Goal: Information Seeking & Learning: Learn about a topic

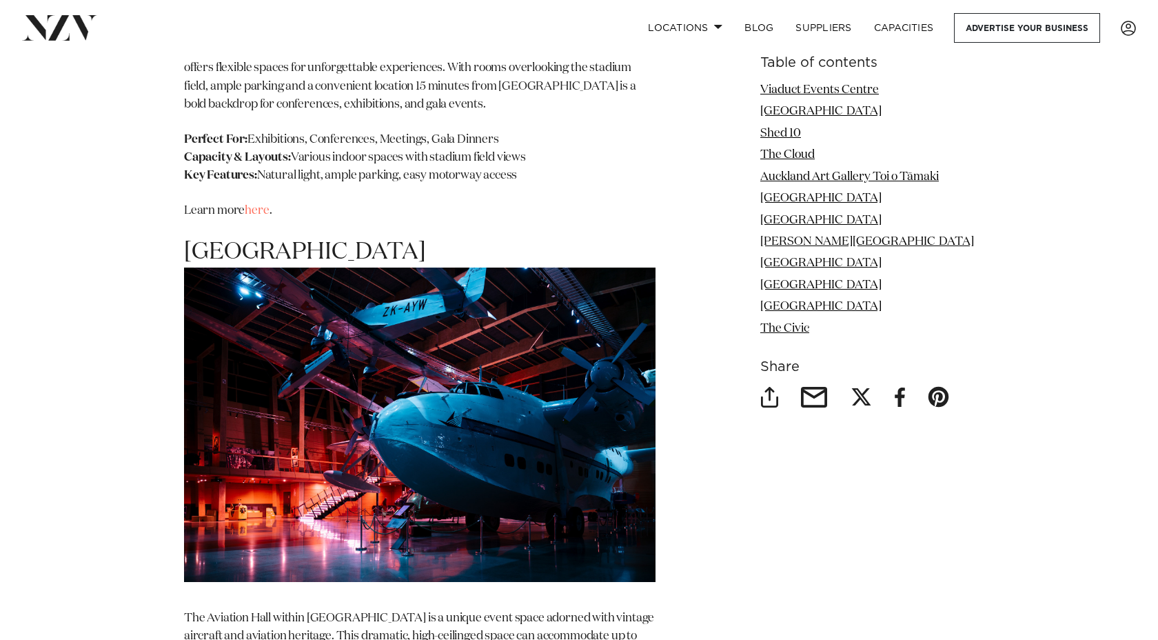
scroll to position [6870, 0]
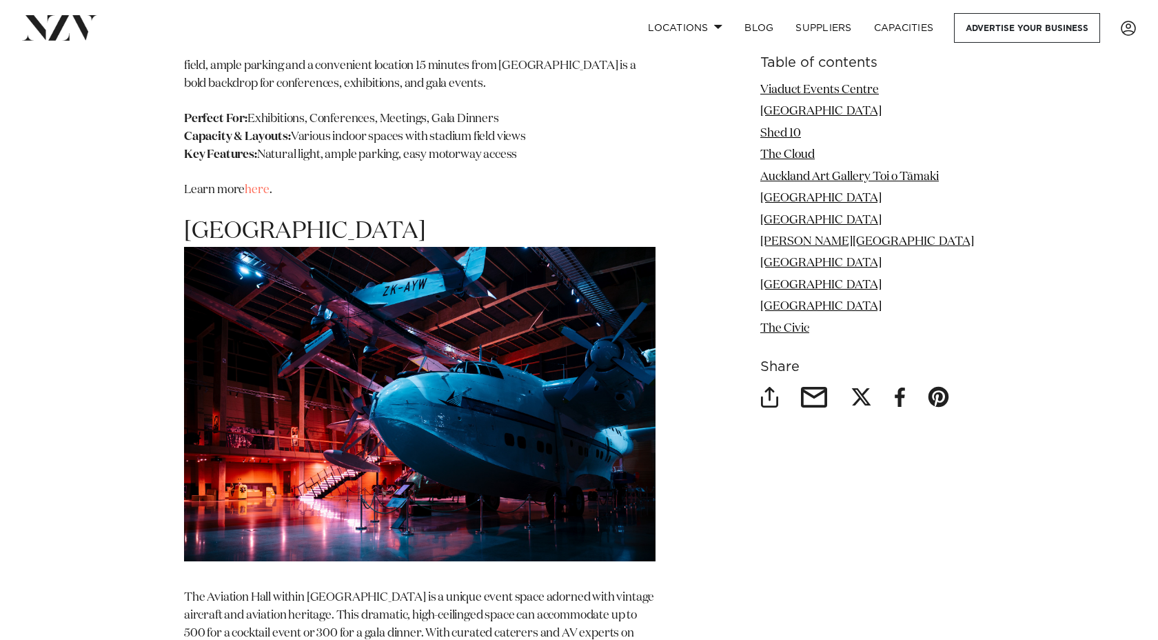
click at [505, 341] on img at bounding box center [420, 404] width 472 height 314
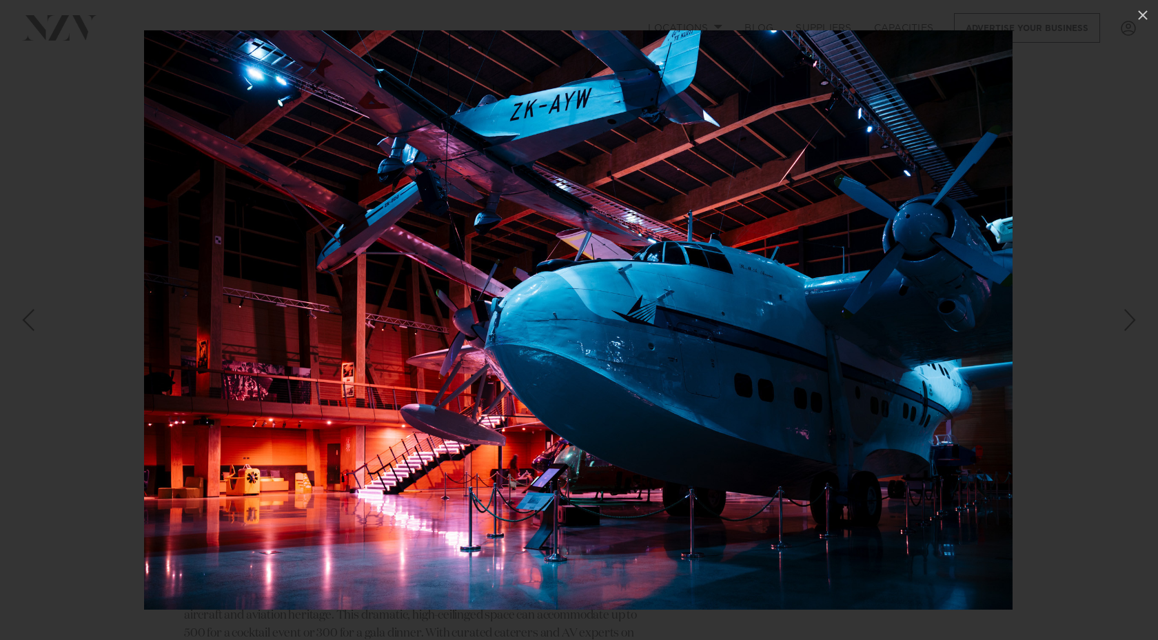
click at [1125, 329] on div "Next slide" at bounding box center [1130, 320] width 19 height 26
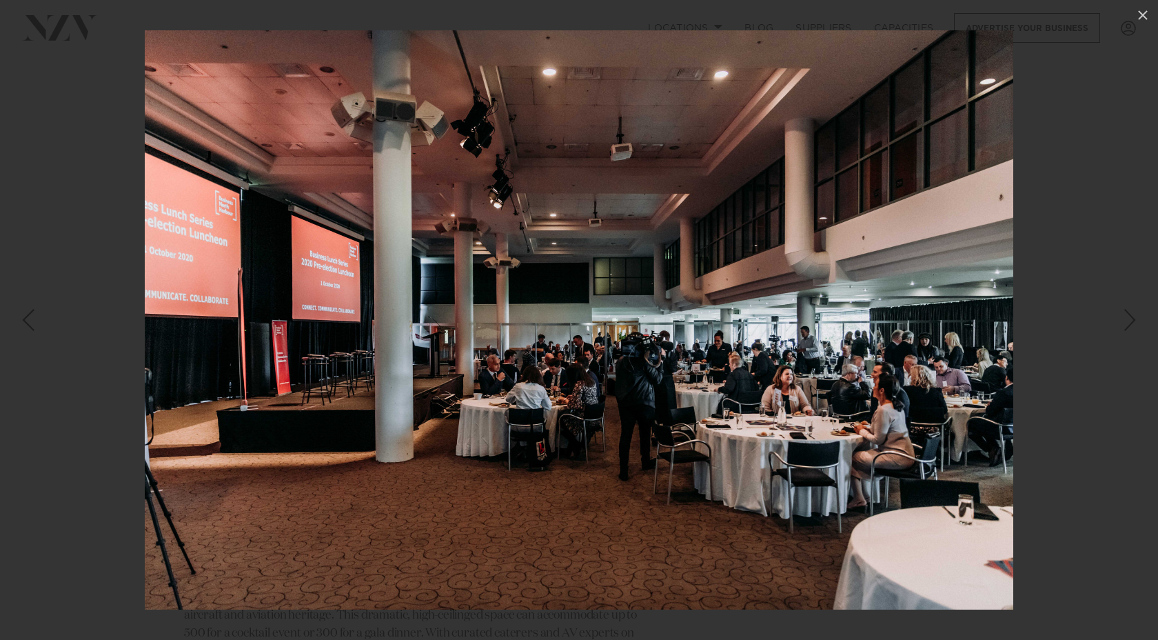
click at [1125, 329] on div "Next slide" at bounding box center [1130, 320] width 19 height 26
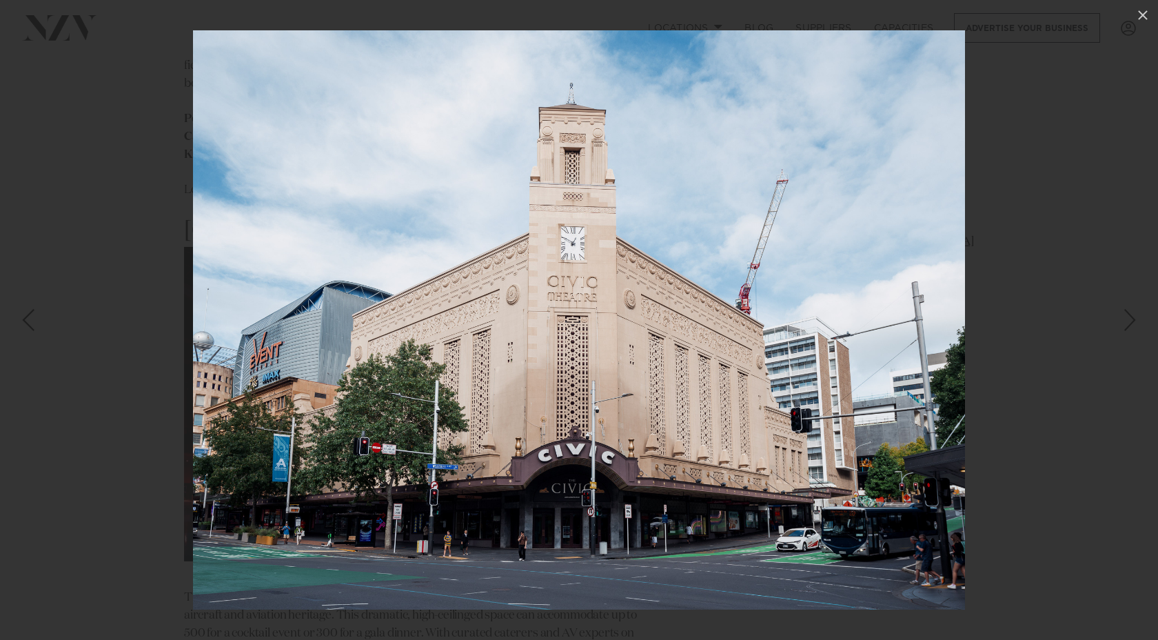
click at [1125, 329] on div "Next slide" at bounding box center [1130, 320] width 19 height 26
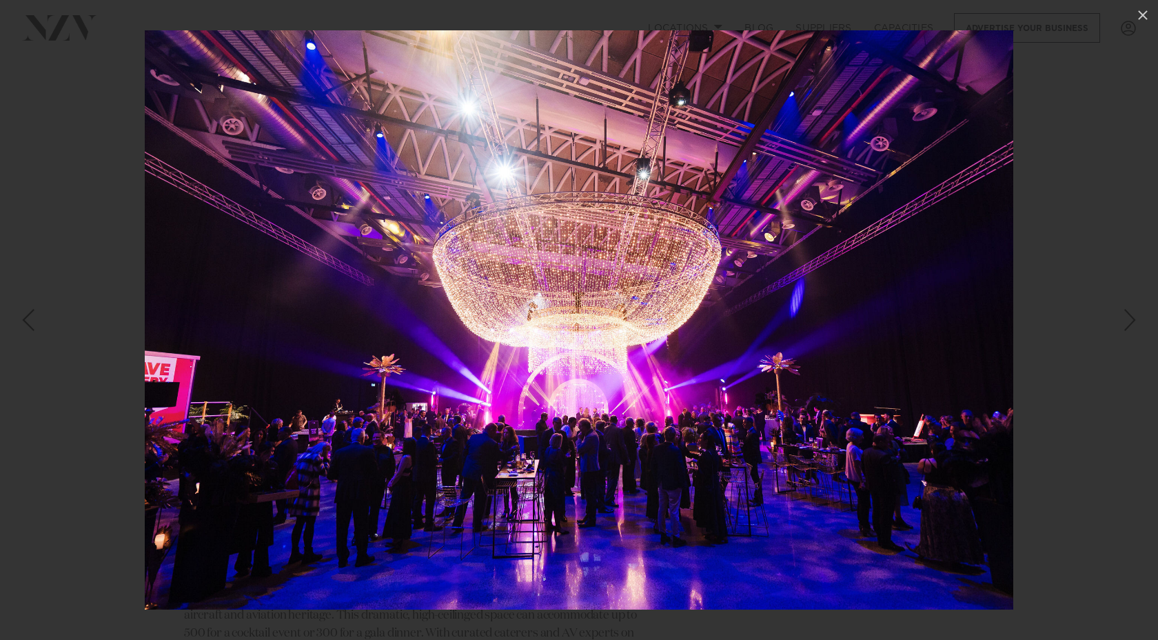
click at [1125, 329] on div "Next slide" at bounding box center [1130, 320] width 19 height 26
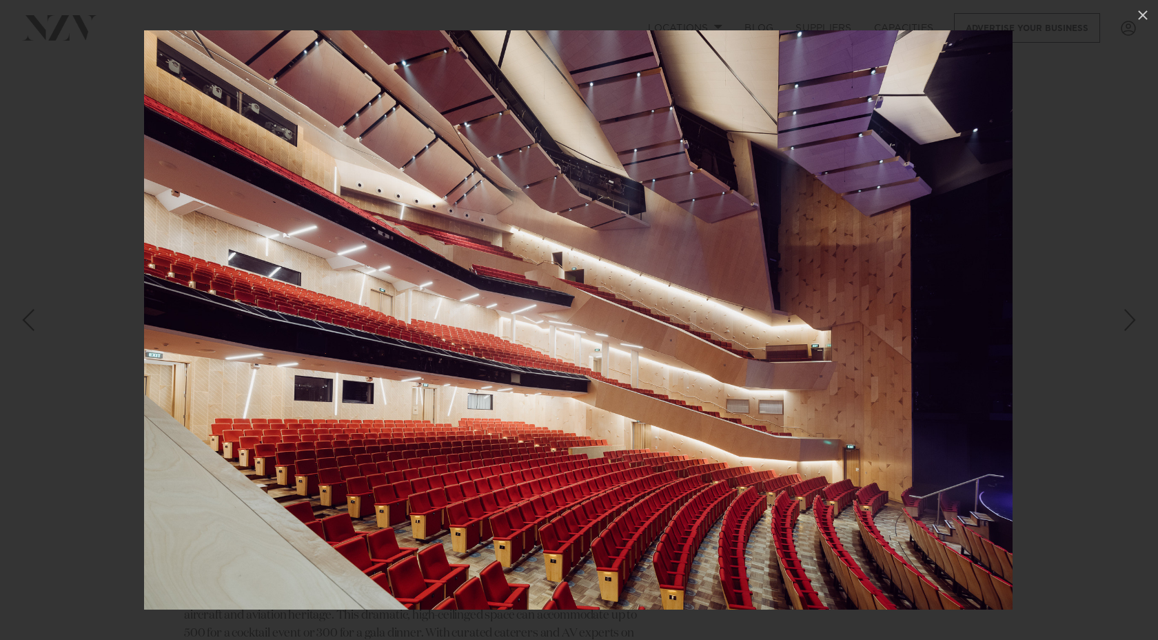
click at [1124, 329] on div "Next slide" at bounding box center [1130, 320] width 19 height 26
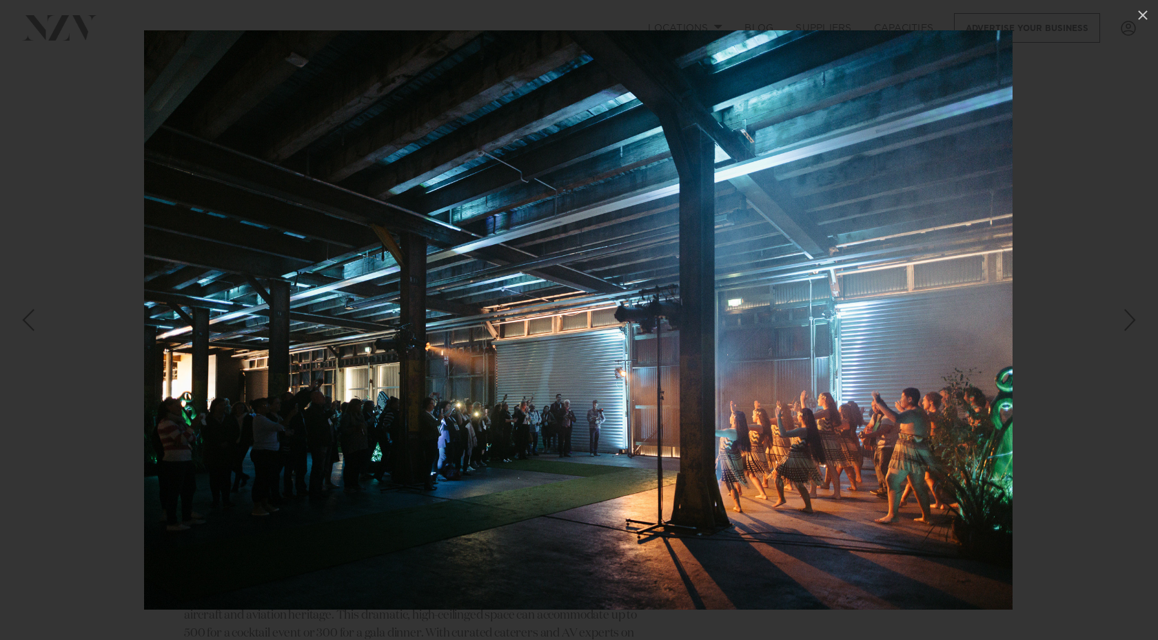
click at [1124, 329] on div "Next slide" at bounding box center [1130, 320] width 19 height 26
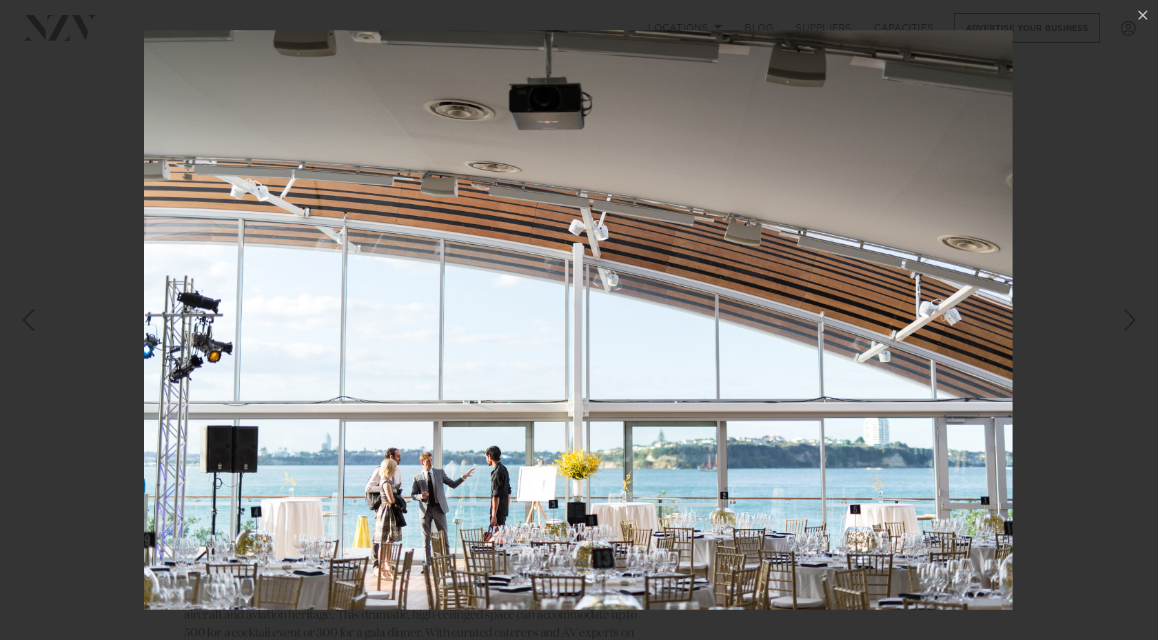
click at [1124, 329] on div "Next slide" at bounding box center [1130, 320] width 19 height 26
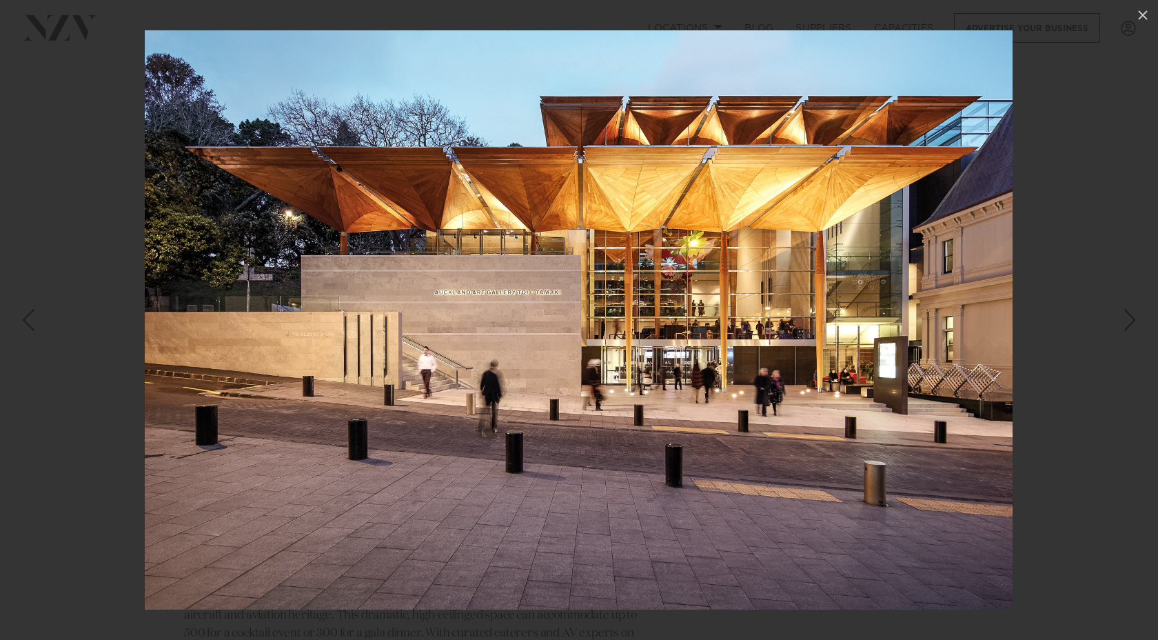
click at [1124, 329] on div "Next slide" at bounding box center [1130, 320] width 19 height 26
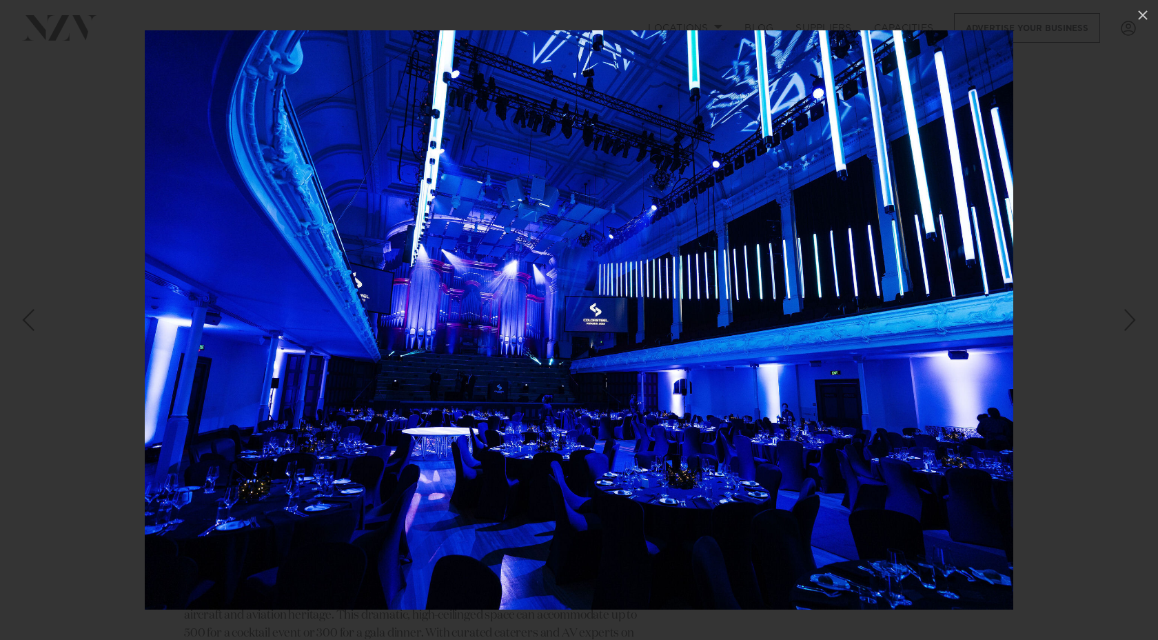
click at [1124, 329] on div "Next slide" at bounding box center [1130, 320] width 19 height 26
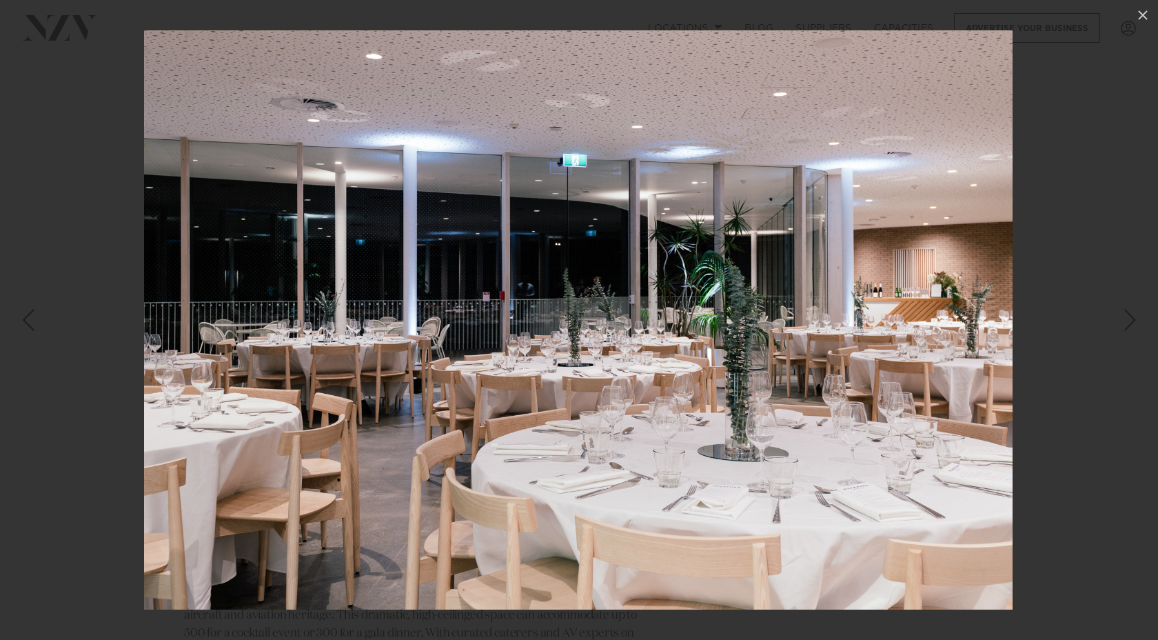
click at [1124, 329] on div "Next slide" at bounding box center [1130, 320] width 19 height 26
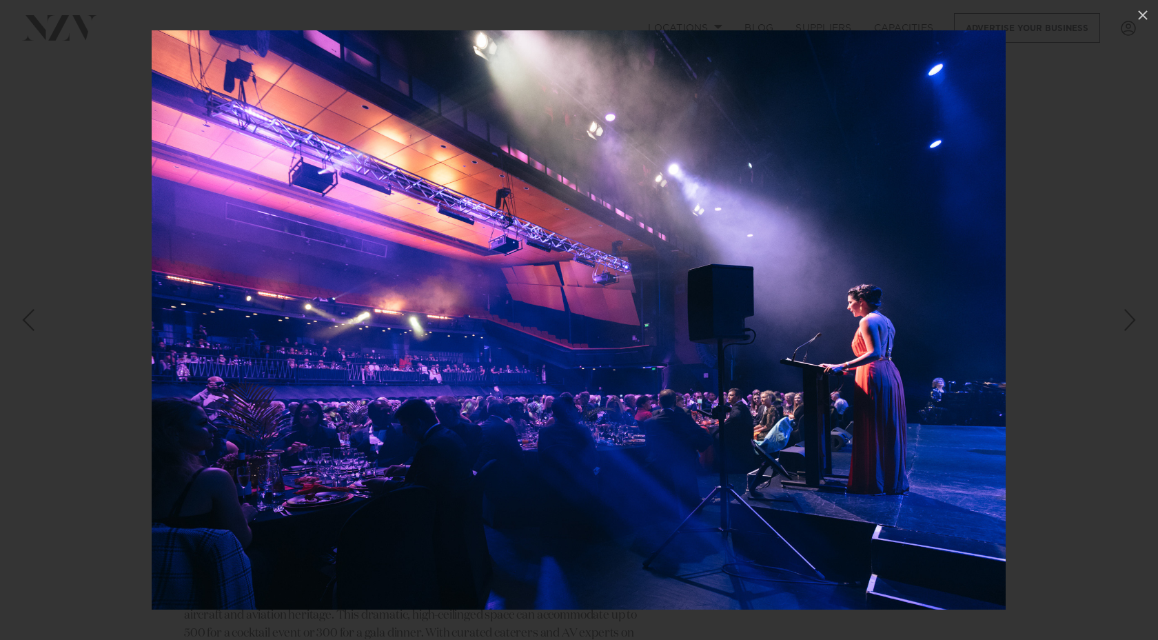
click at [1123, 329] on div "Next slide" at bounding box center [1130, 320] width 19 height 26
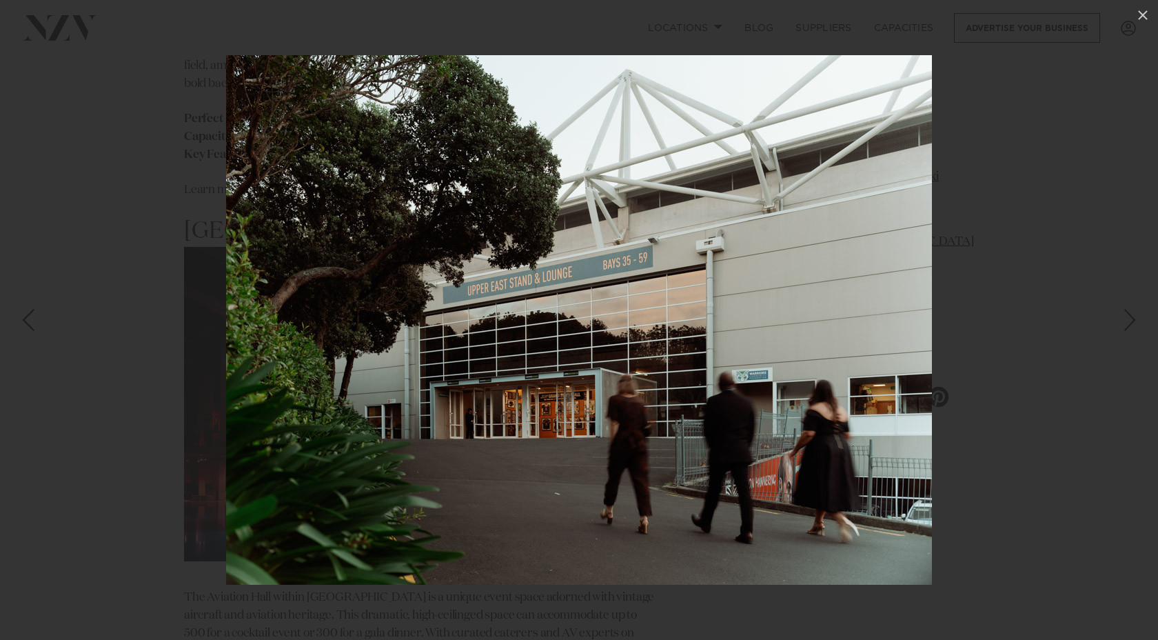
click at [1123, 329] on div "Next slide" at bounding box center [1130, 320] width 19 height 26
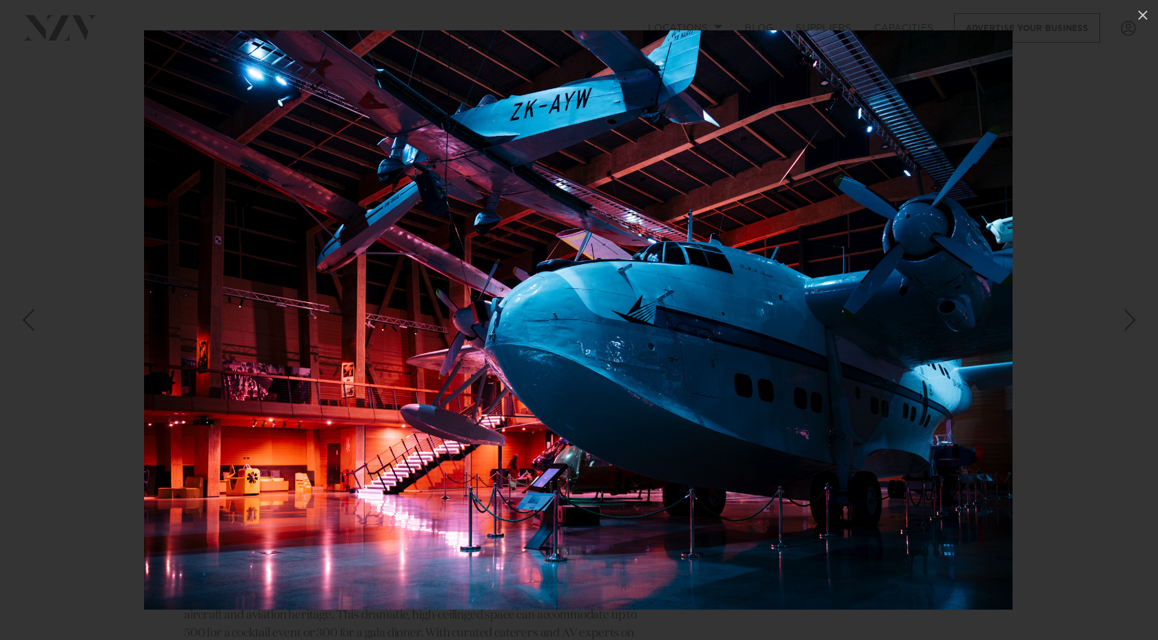
click at [1123, 330] on div "Next slide" at bounding box center [1130, 320] width 19 height 26
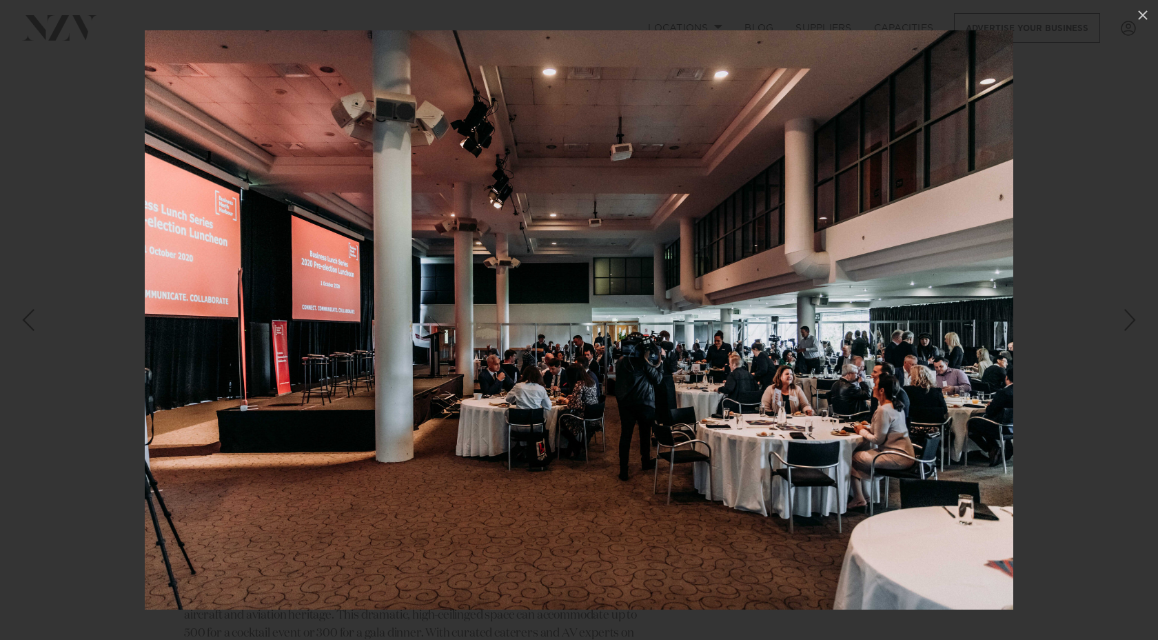
click at [1123, 330] on div "Next slide" at bounding box center [1130, 320] width 19 height 26
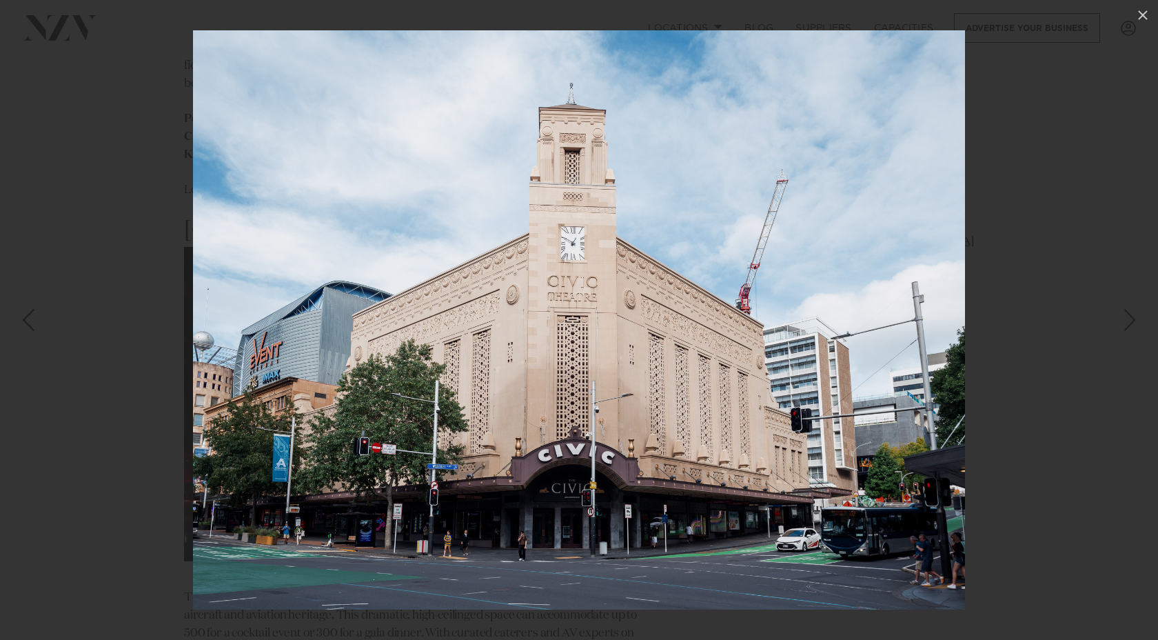
click at [1123, 330] on div "Next slide" at bounding box center [1130, 320] width 19 height 26
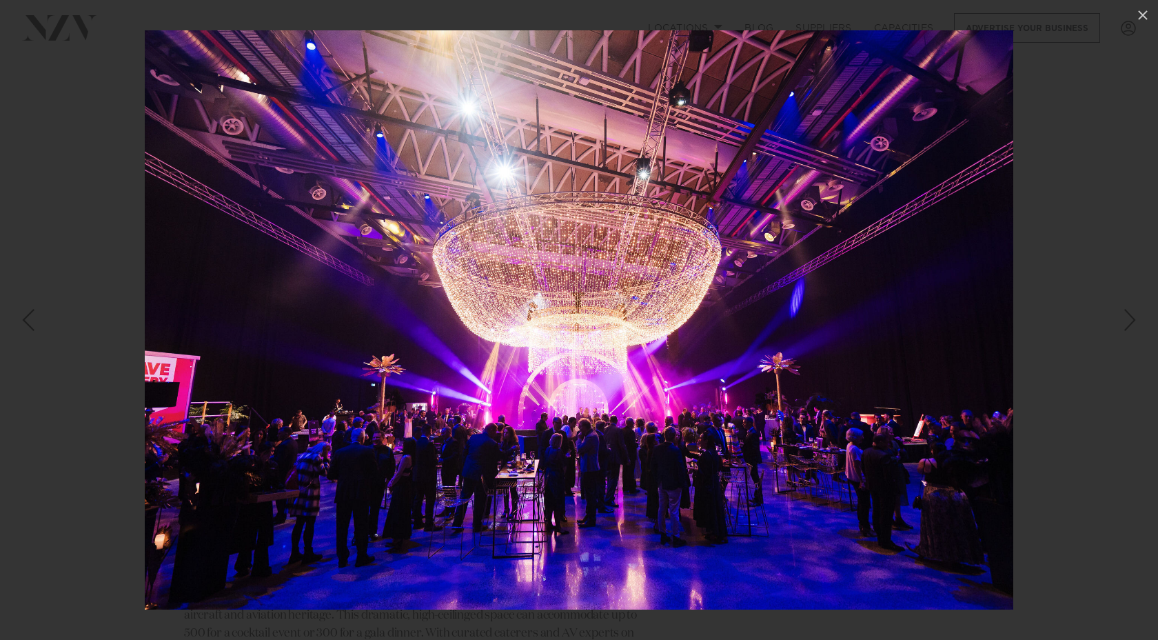
click at [1123, 330] on div "Next slide" at bounding box center [1130, 320] width 19 height 26
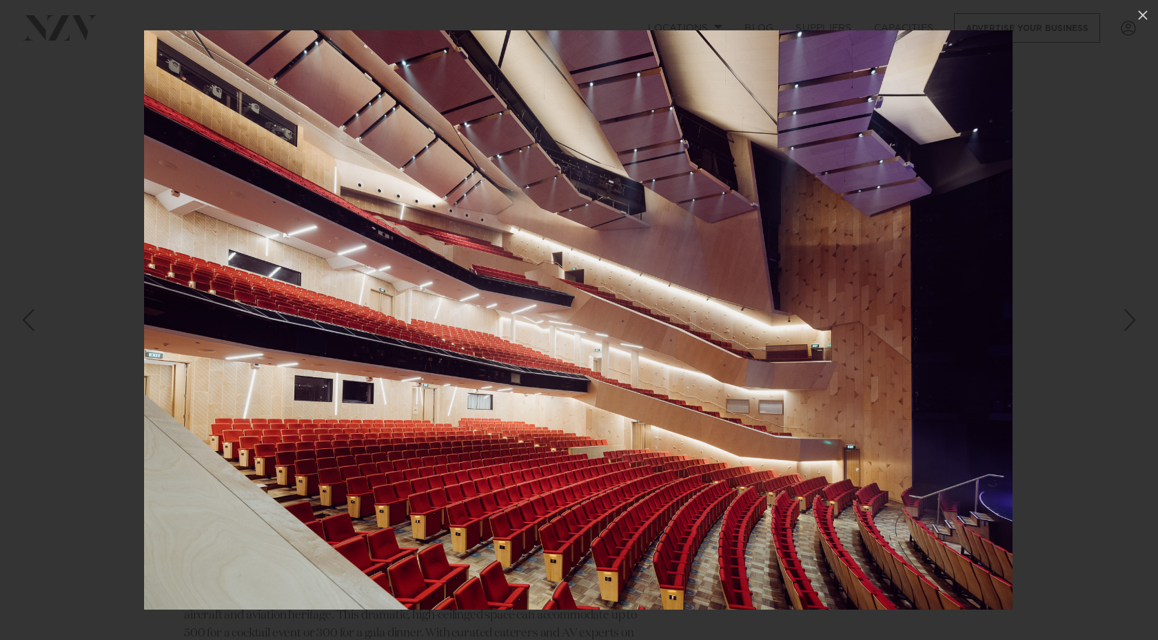
click at [1123, 330] on div "Next slide" at bounding box center [1130, 320] width 19 height 26
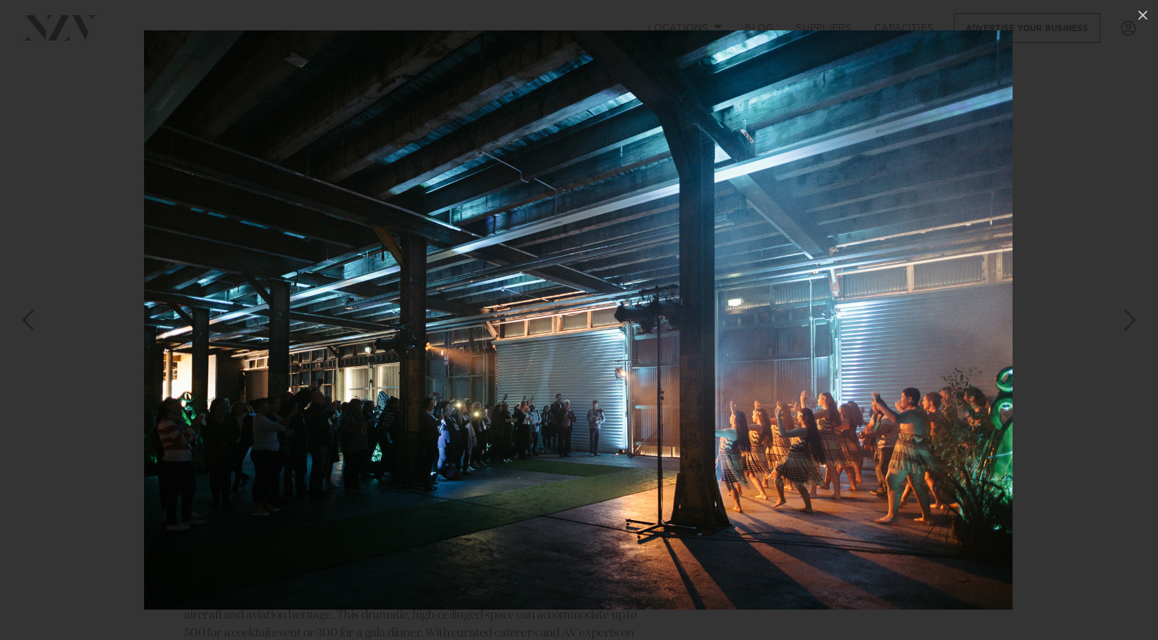
click at [1123, 330] on div "Next slide" at bounding box center [1130, 320] width 19 height 26
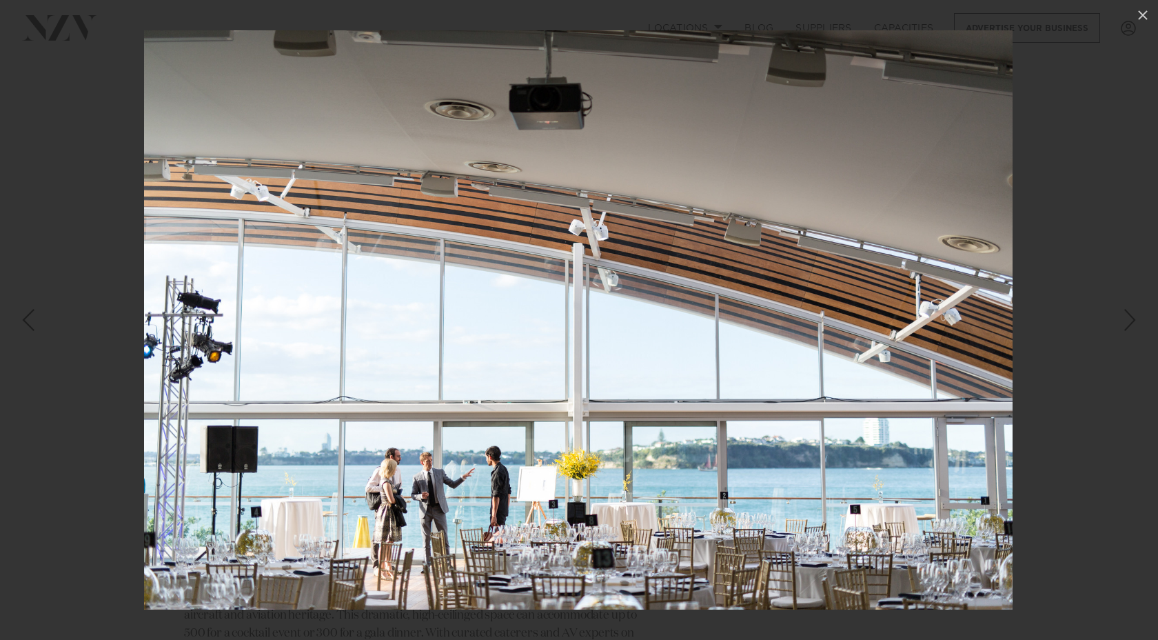
click at [1123, 330] on div "Next slide" at bounding box center [1130, 320] width 19 height 26
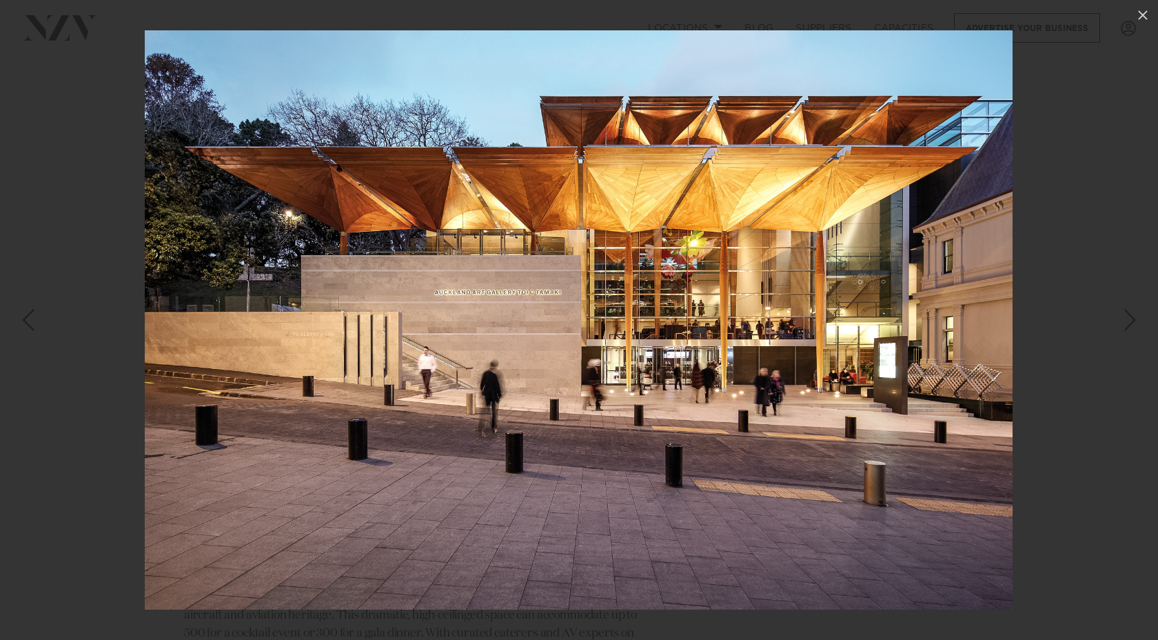
click at [1123, 330] on div "Next slide" at bounding box center [1130, 320] width 19 height 26
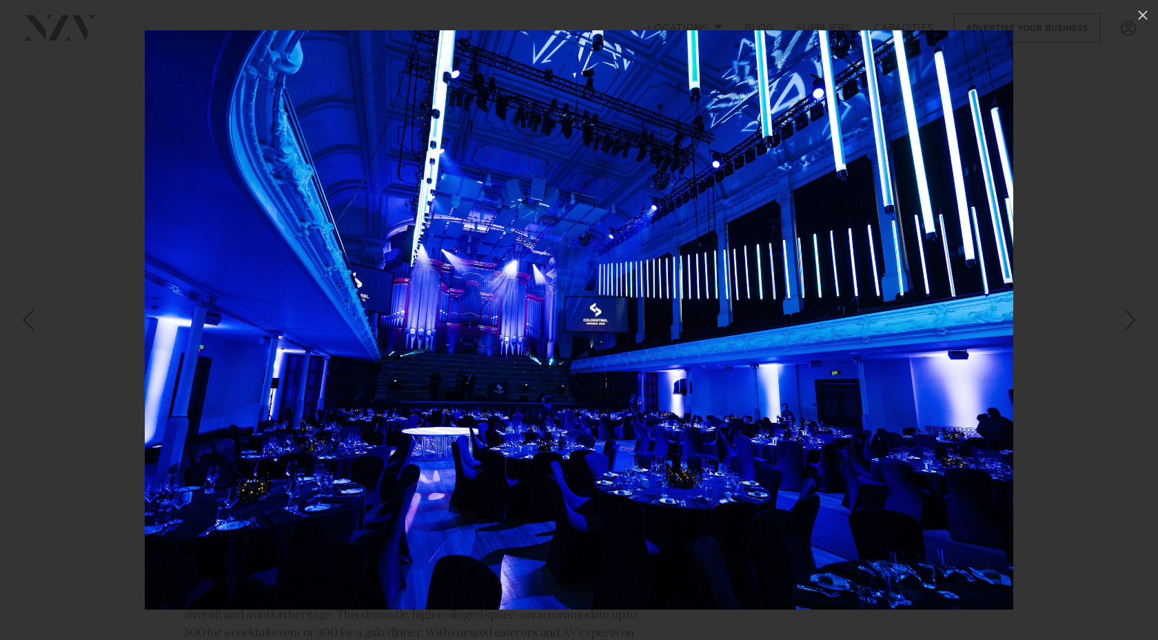
click at [1123, 330] on div "Next slide" at bounding box center [1130, 320] width 19 height 26
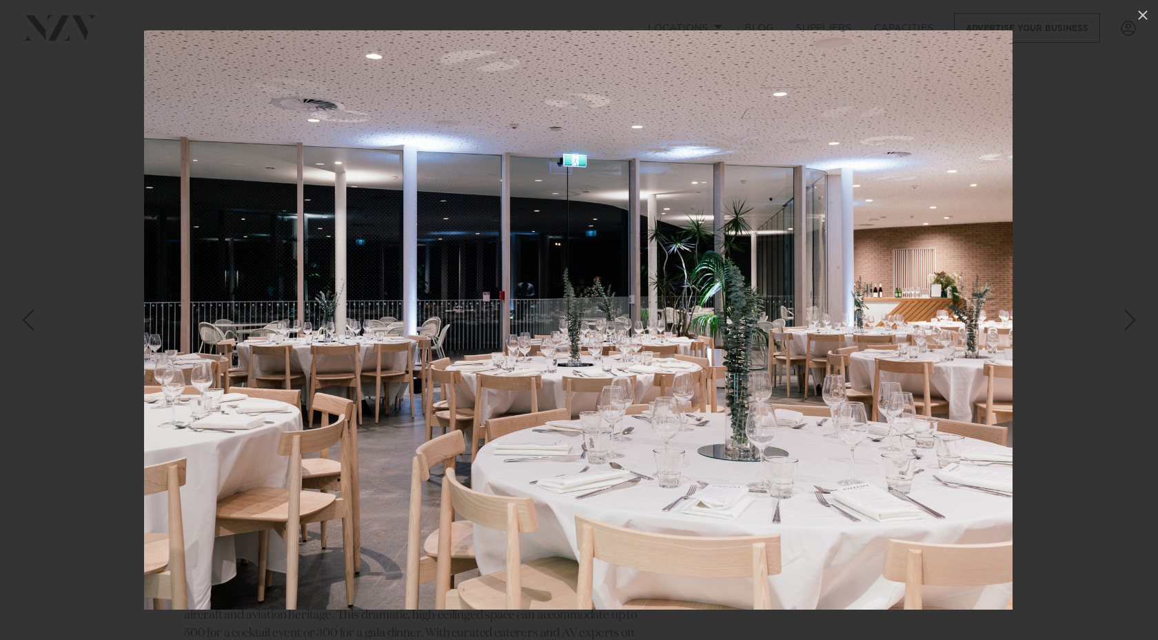
click at [1123, 330] on div "Next slide" at bounding box center [1130, 320] width 19 height 26
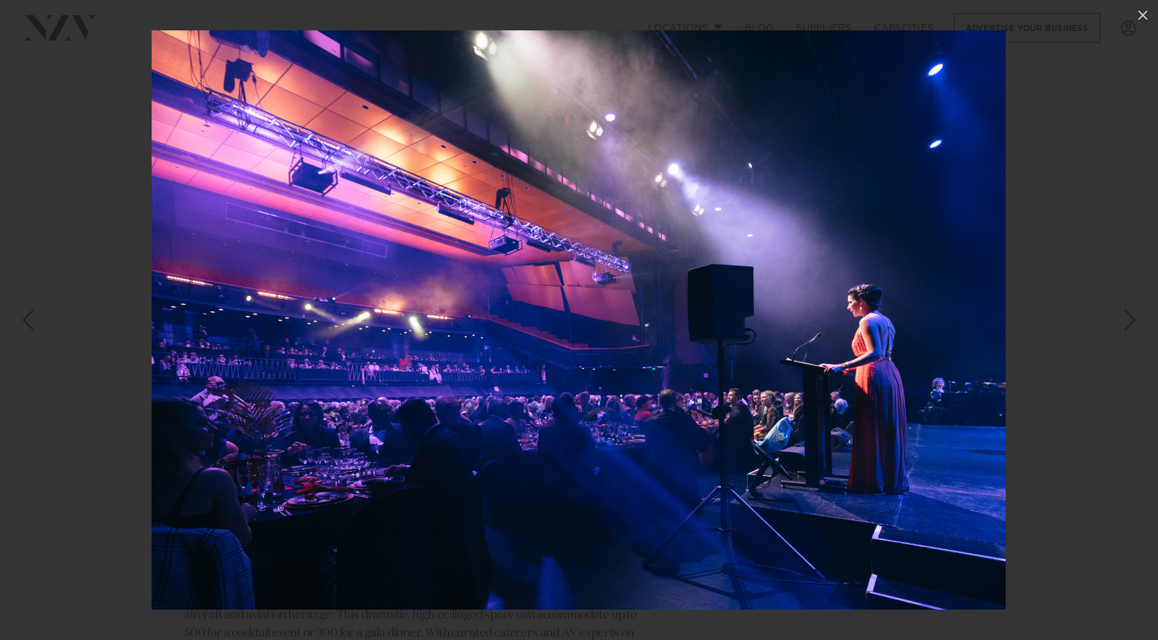
click at [1123, 330] on div "Next slide" at bounding box center [1130, 320] width 19 height 26
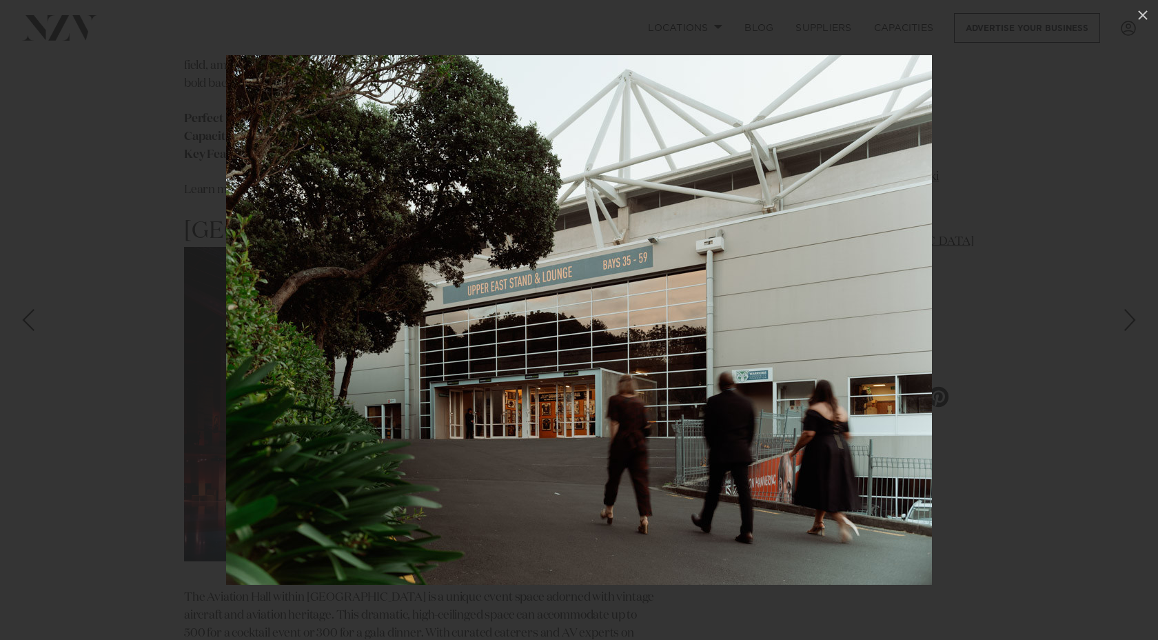
click at [1123, 330] on div "Next slide" at bounding box center [1130, 320] width 19 height 26
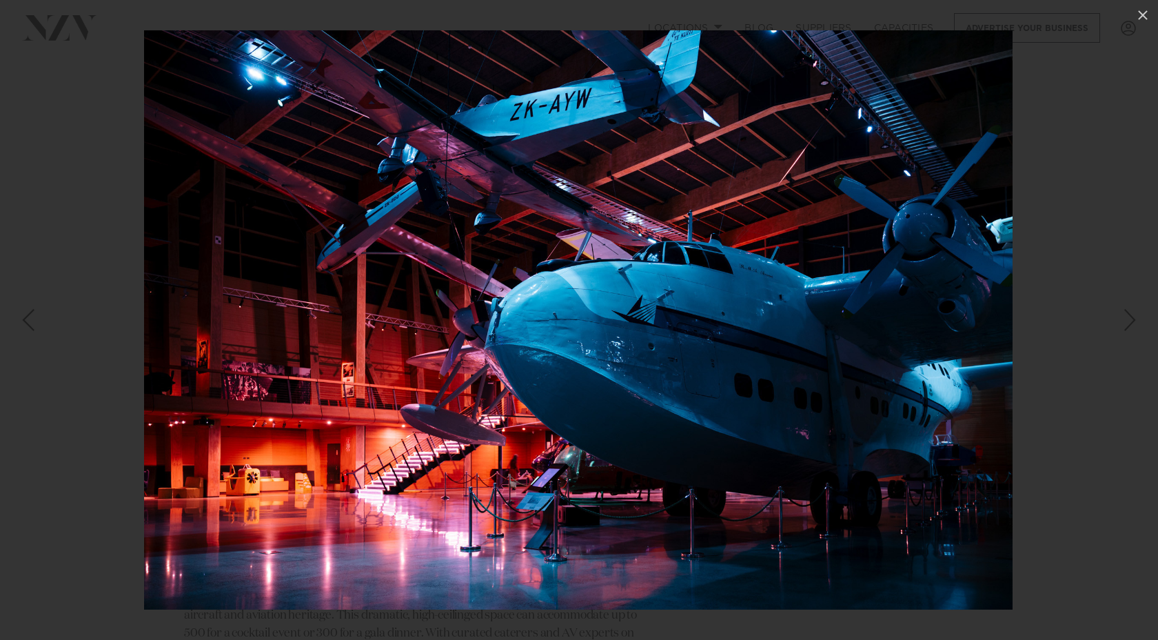
click at [1123, 330] on div "Next slide" at bounding box center [1130, 320] width 19 height 26
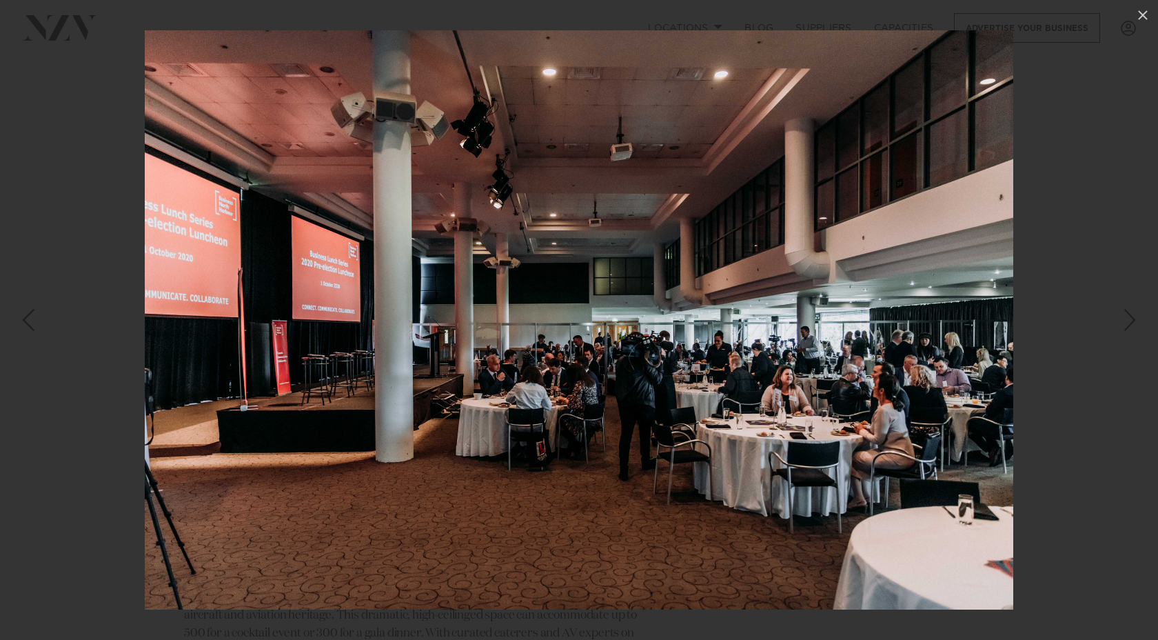
click at [1123, 330] on div "Next slide" at bounding box center [1130, 320] width 19 height 26
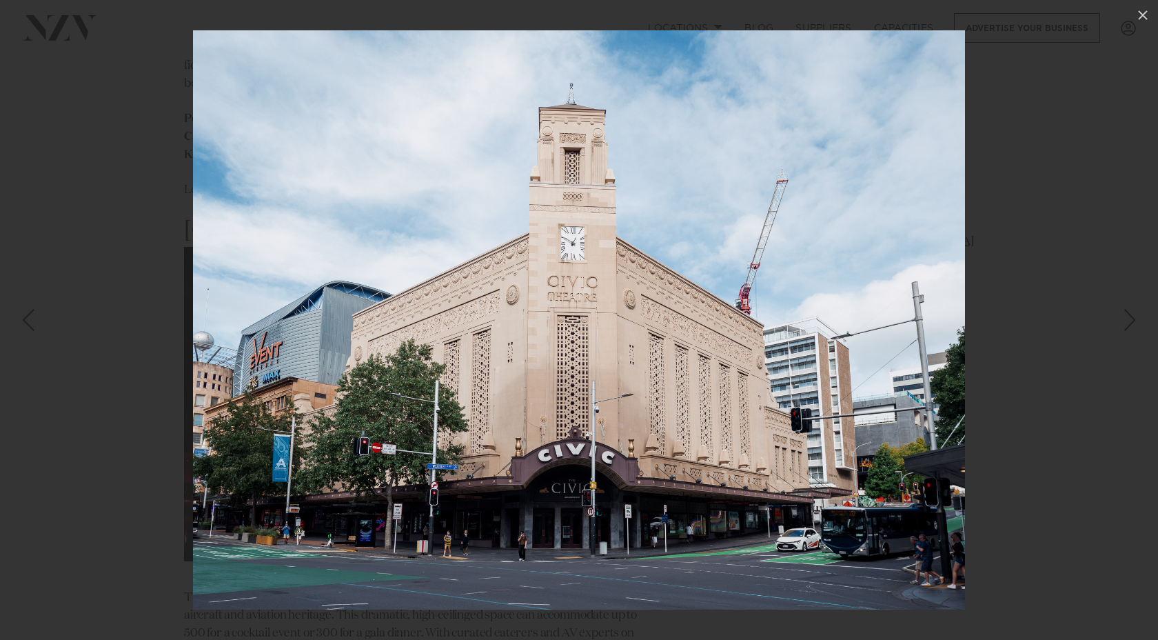
click at [1123, 330] on div "Next slide" at bounding box center [1130, 320] width 19 height 26
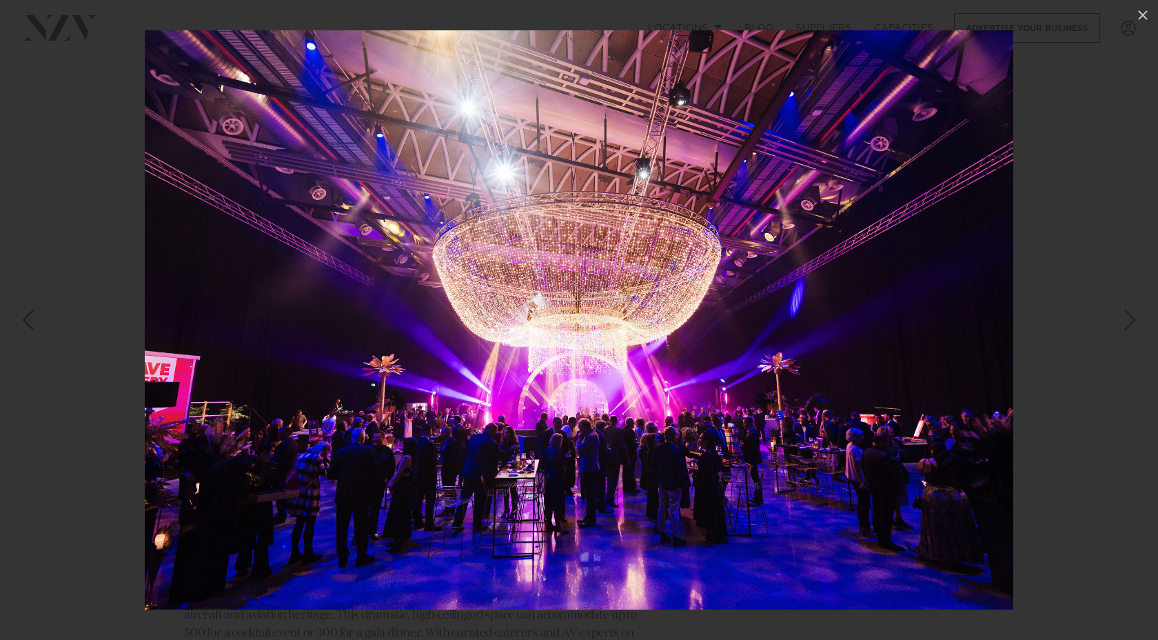
click at [1123, 330] on div "Next slide" at bounding box center [1130, 320] width 19 height 26
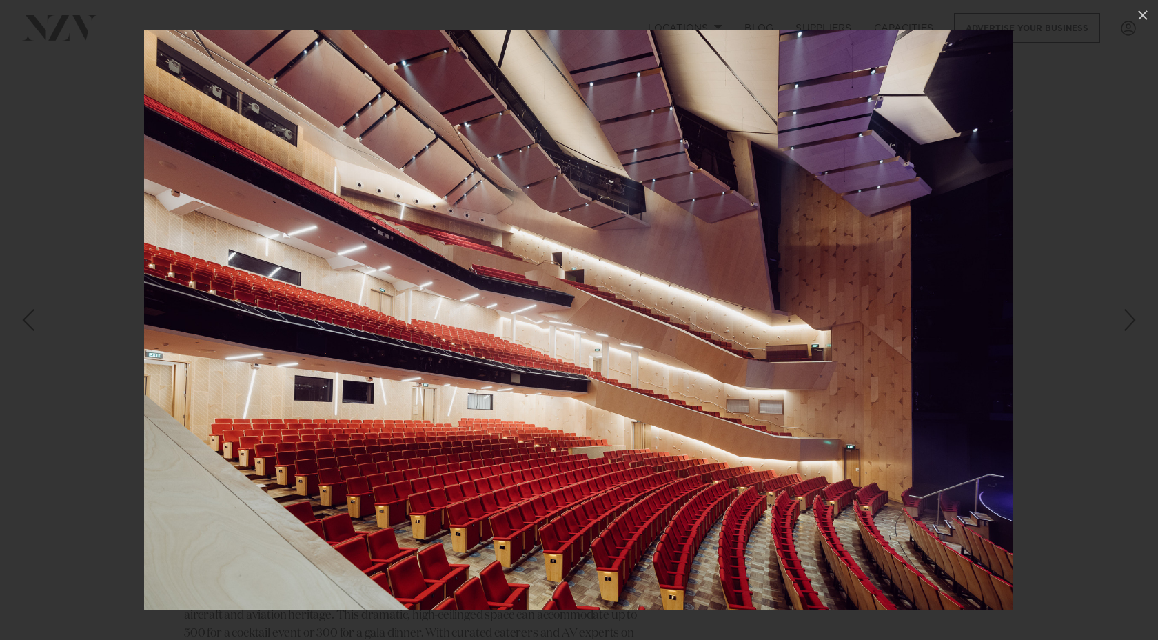
click at [1123, 330] on div "Next slide" at bounding box center [1130, 320] width 19 height 26
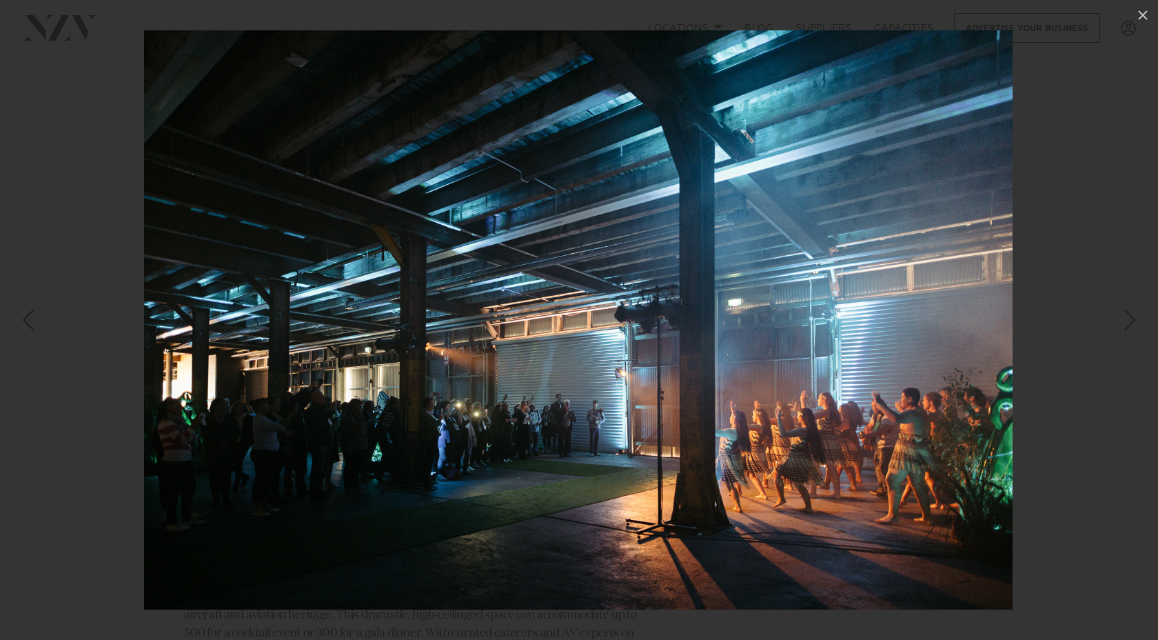
click at [1123, 330] on div "Next slide" at bounding box center [1130, 320] width 19 height 26
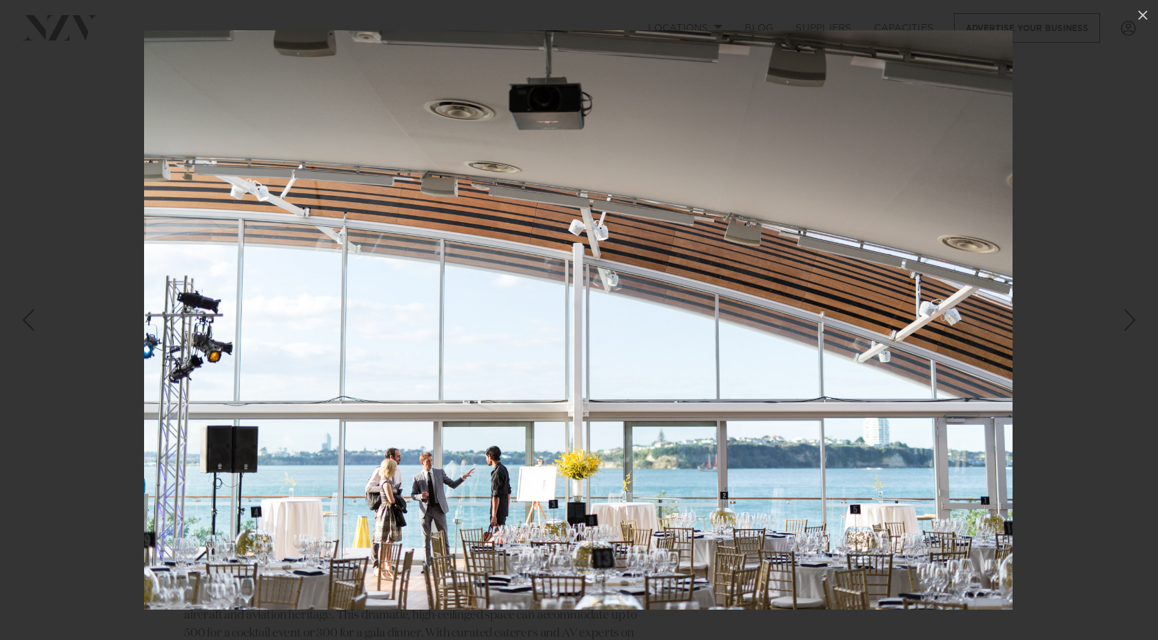
click at [1123, 330] on div "Next slide" at bounding box center [1130, 320] width 19 height 26
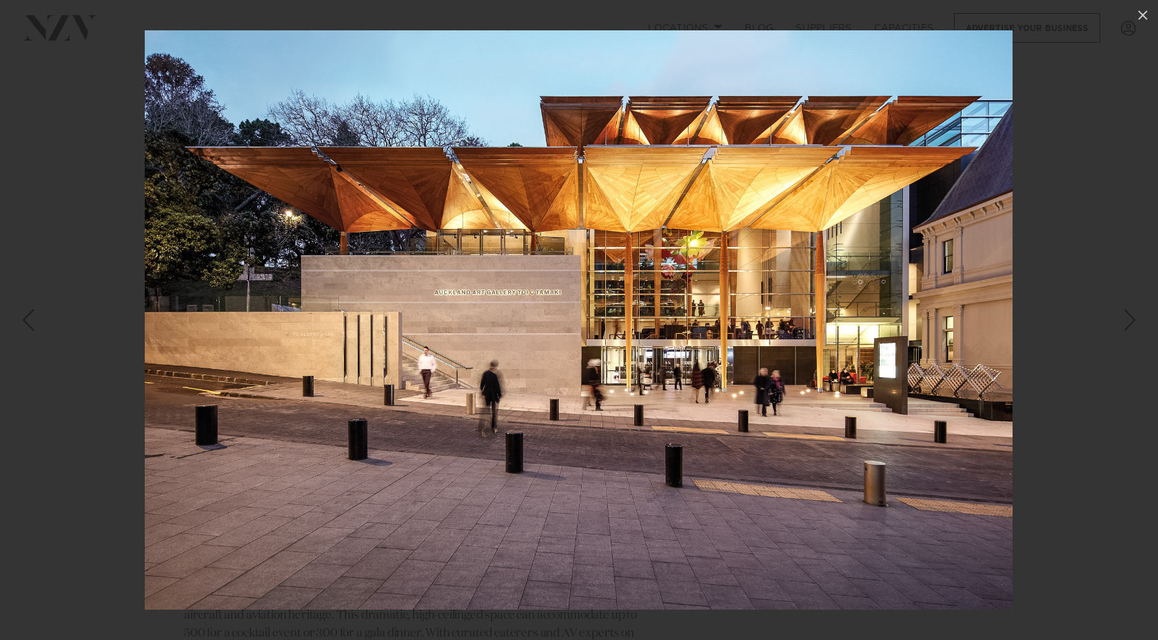
click at [1123, 330] on div "Next slide" at bounding box center [1130, 320] width 19 height 26
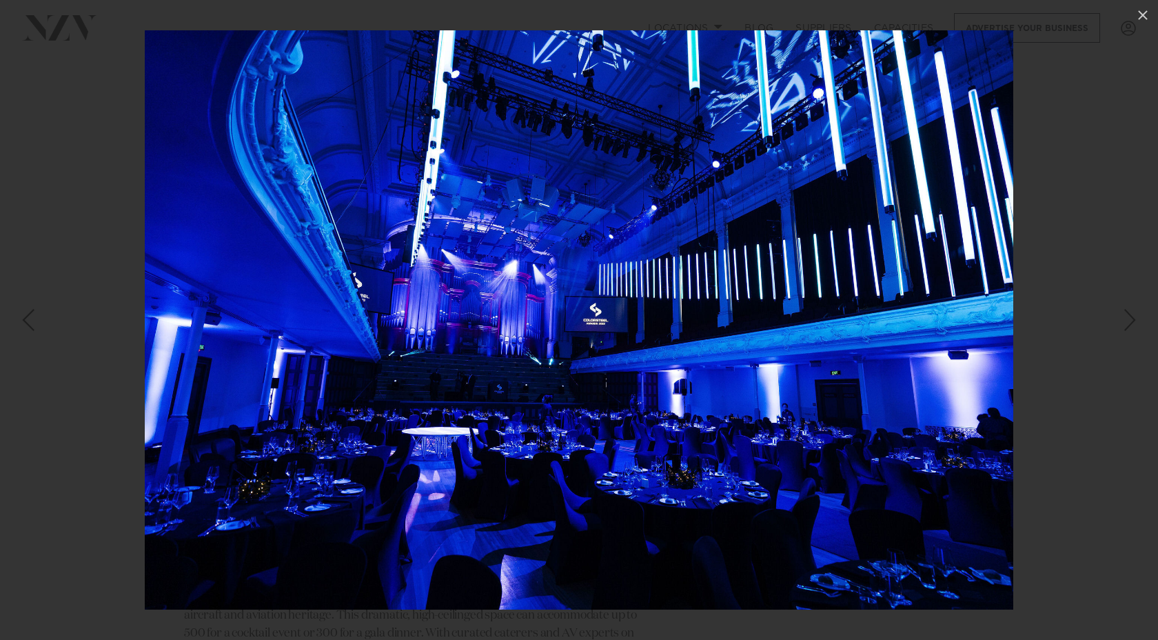
click at [1123, 330] on div "Next slide" at bounding box center [1130, 320] width 19 height 26
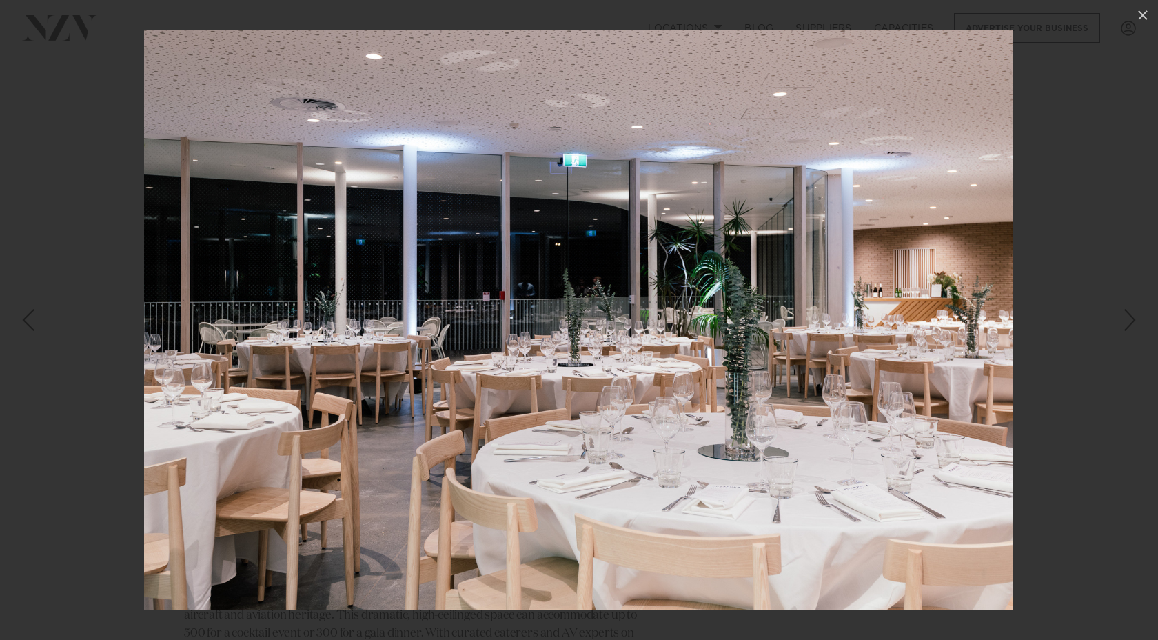
click at [1123, 330] on div "Next slide" at bounding box center [1130, 320] width 19 height 26
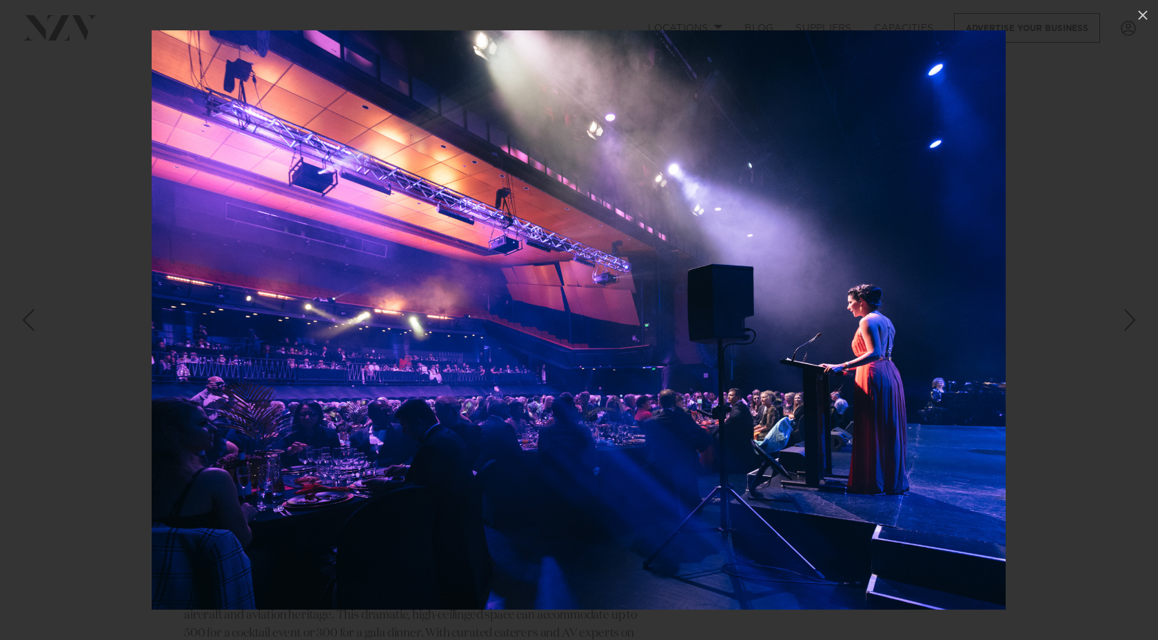
click at [1123, 330] on div "Next slide" at bounding box center [1130, 320] width 19 height 26
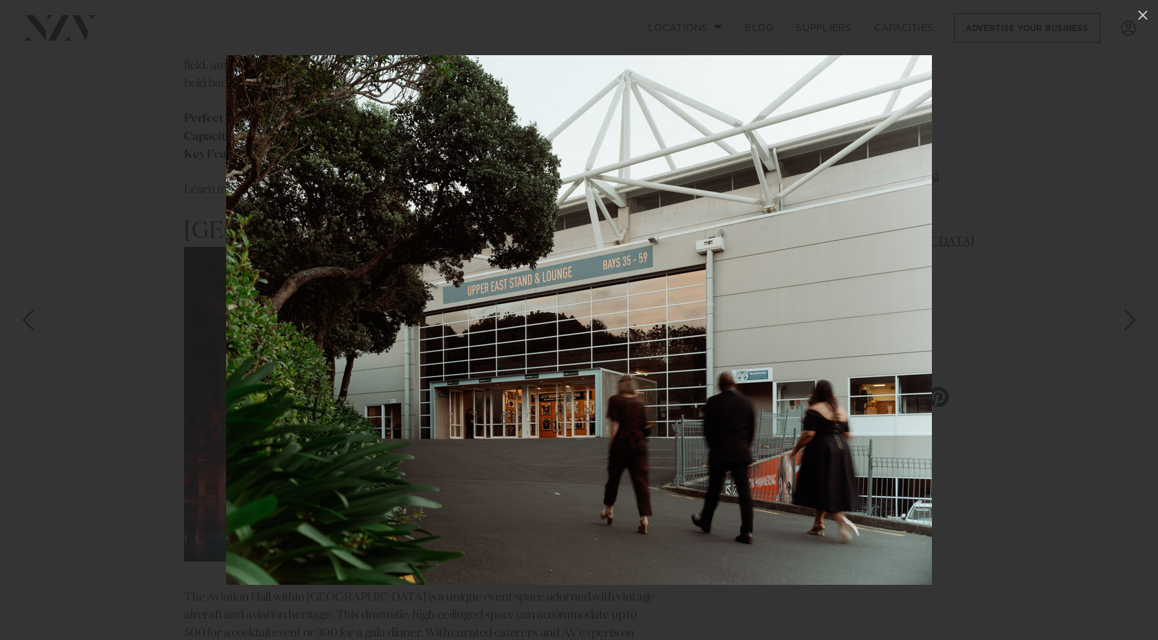
click at [1123, 330] on div "Next slide" at bounding box center [1130, 320] width 19 height 26
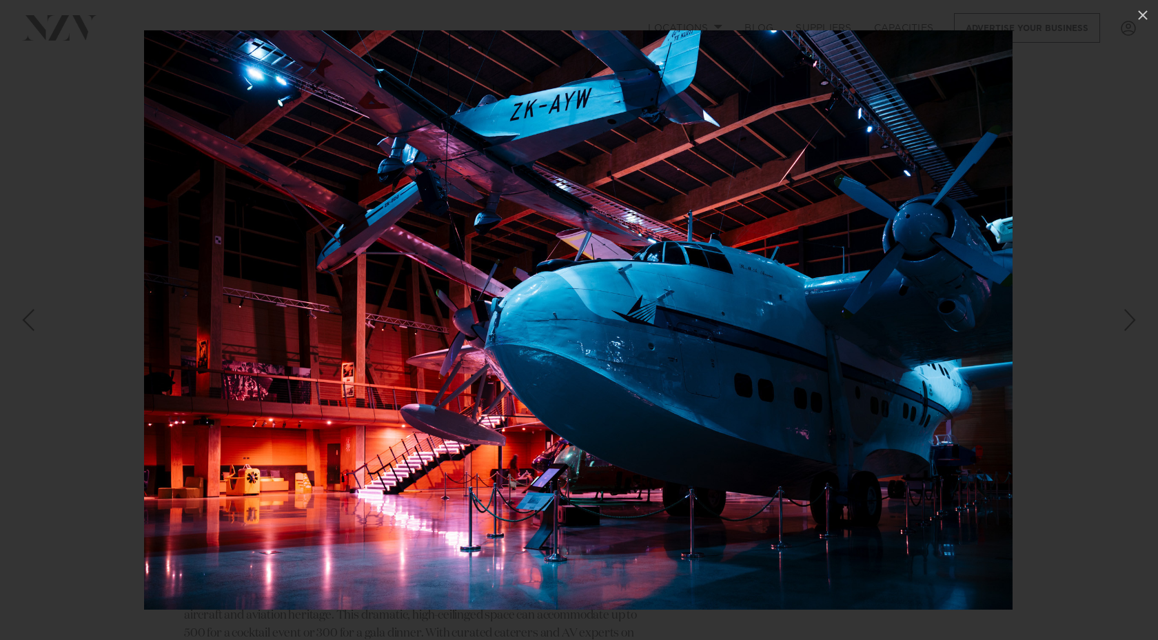
click at [1123, 330] on div "Next slide" at bounding box center [1130, 320] width 19 height 26
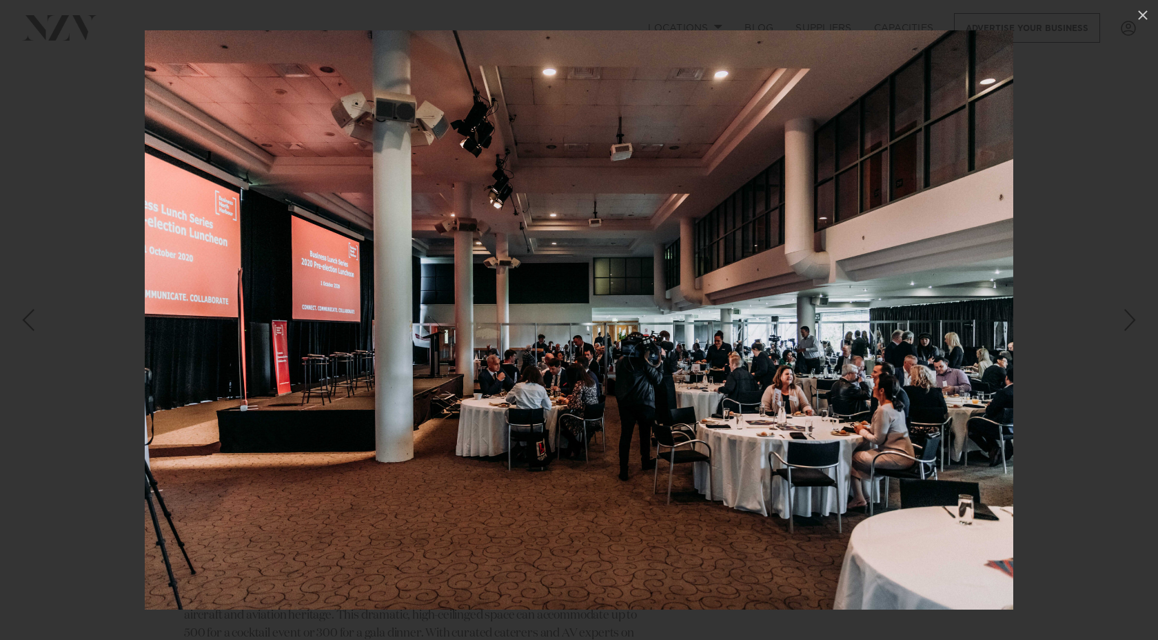
click at [1123, 330] on div "Next slide" at bounding box center [1130, 320] width 19 height 26
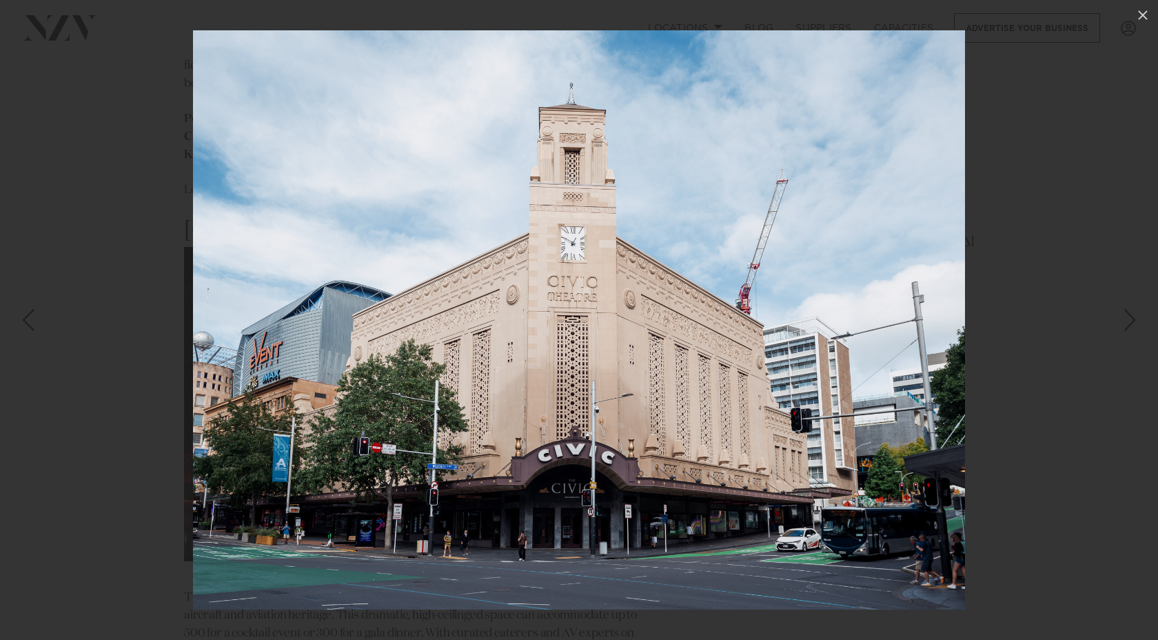
click at [1123, 330] on div "Next slide" at bounding box center [1130, 320] width 19 height 26
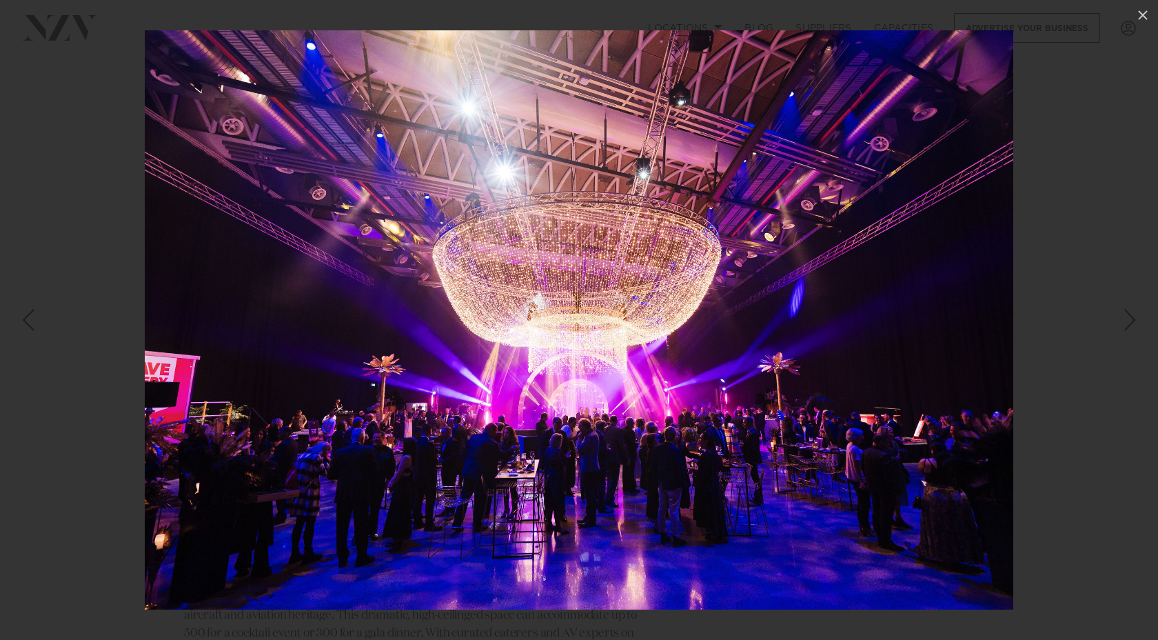
click at [1123, 330] on div "Next slide" at bounding box center [1130, 320] width 19 height 26
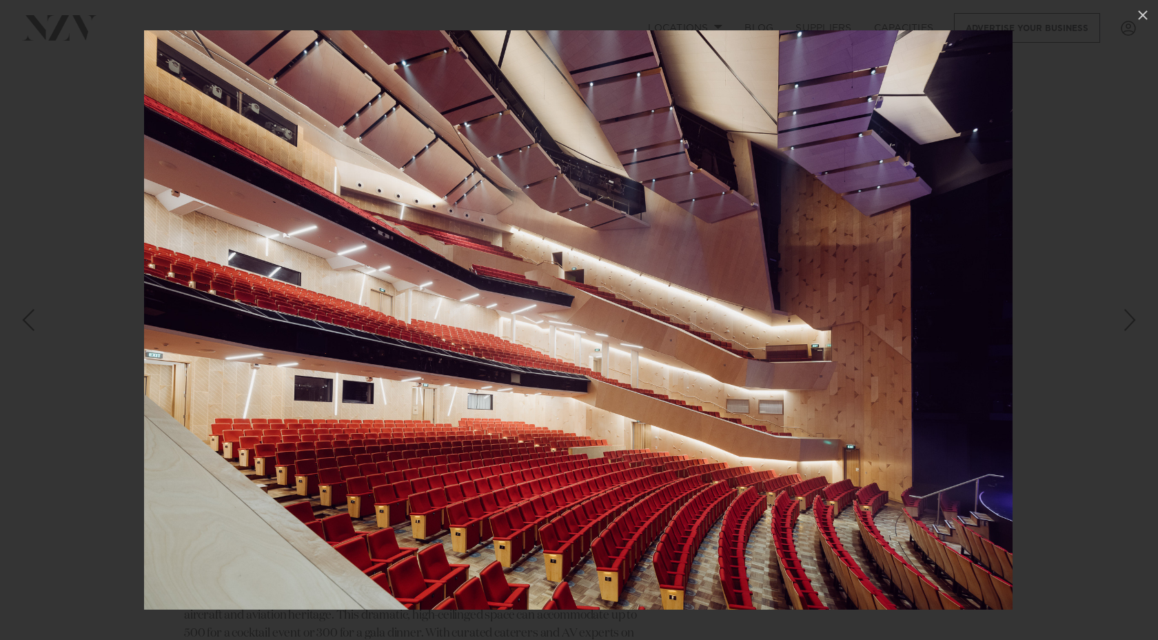
click at [1123, 330] on div "Next slide" at bounding box center [1130, 320] width 19 height 26
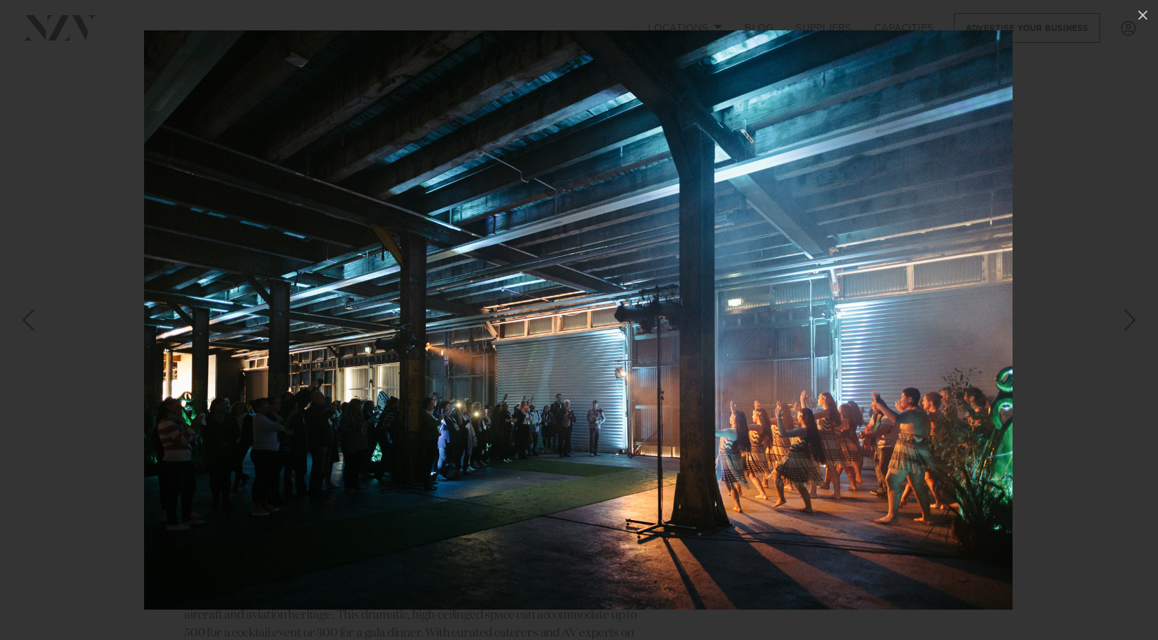
click at [1123, 330] on div "Next slide" at bounding box center [1130, 320] width 19 height 26
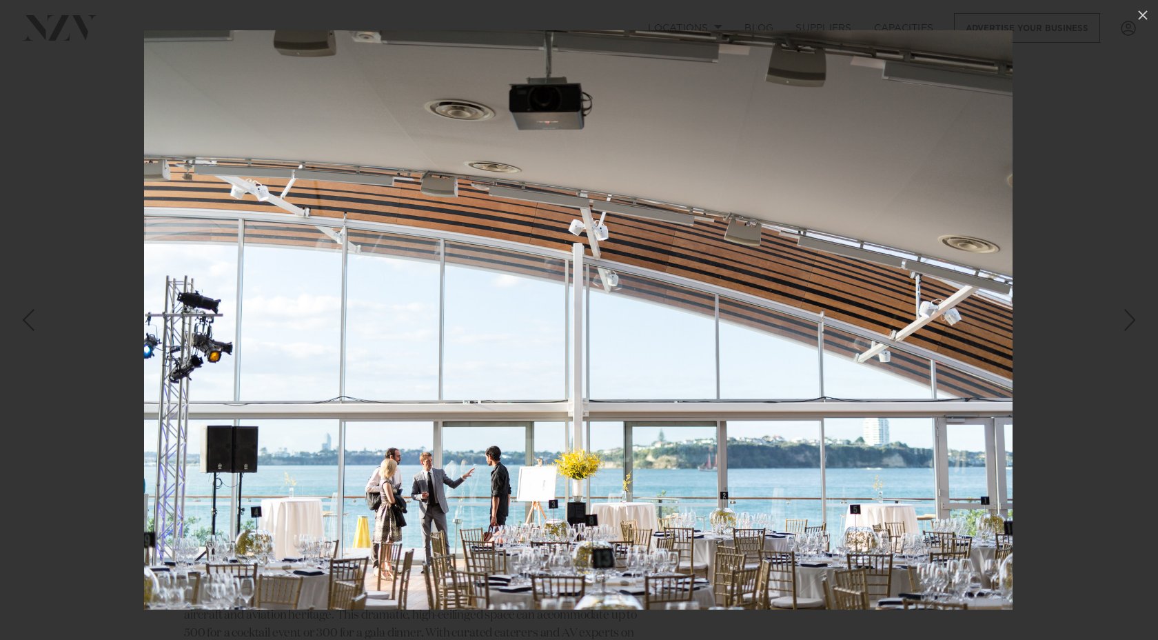
click at [1123, 330] on div "Next slide" at bounding box center [1130, 320] width 19 height 26
click at [1133, 325] on div "Next slide" at bounding box center [1130, 320] width 19 height 26
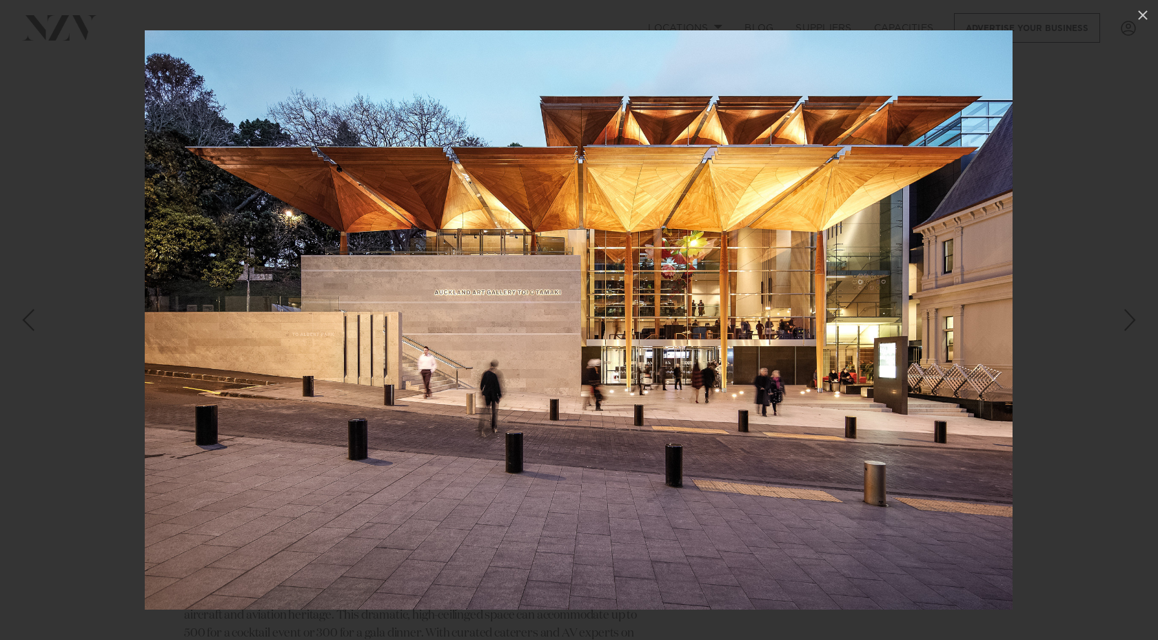
click at [1133, 325] on div "Next slide" at bounding box center [1130, 320] width 19 height 26
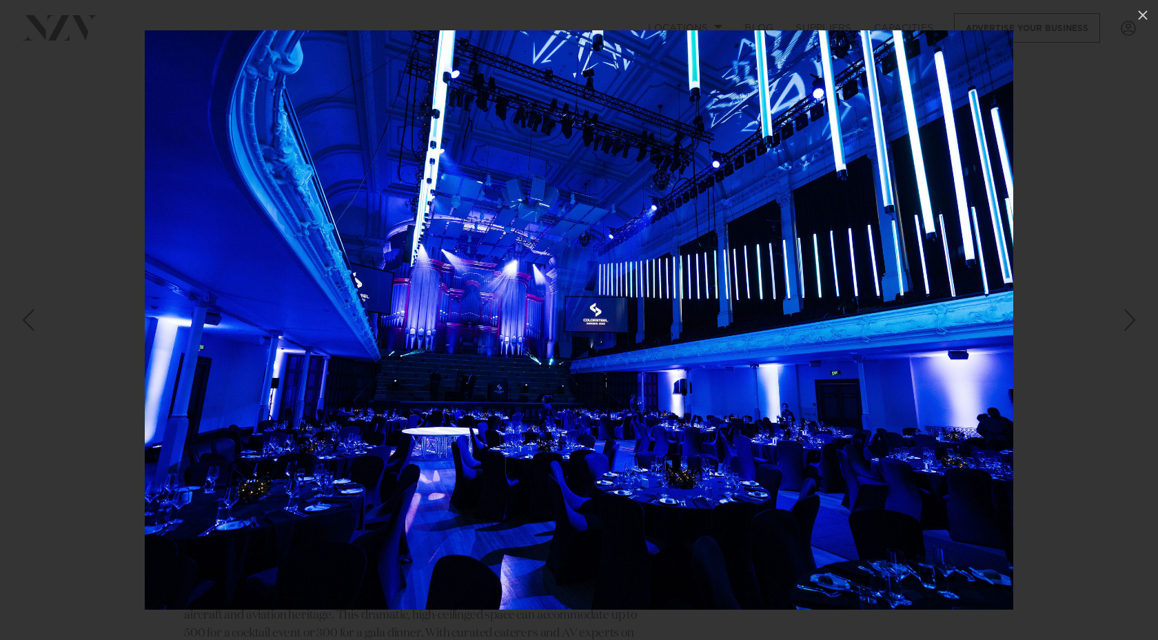
click at [1133, 325] on div "Next slide" at bounding box center [1130, 320] width 19 height 26
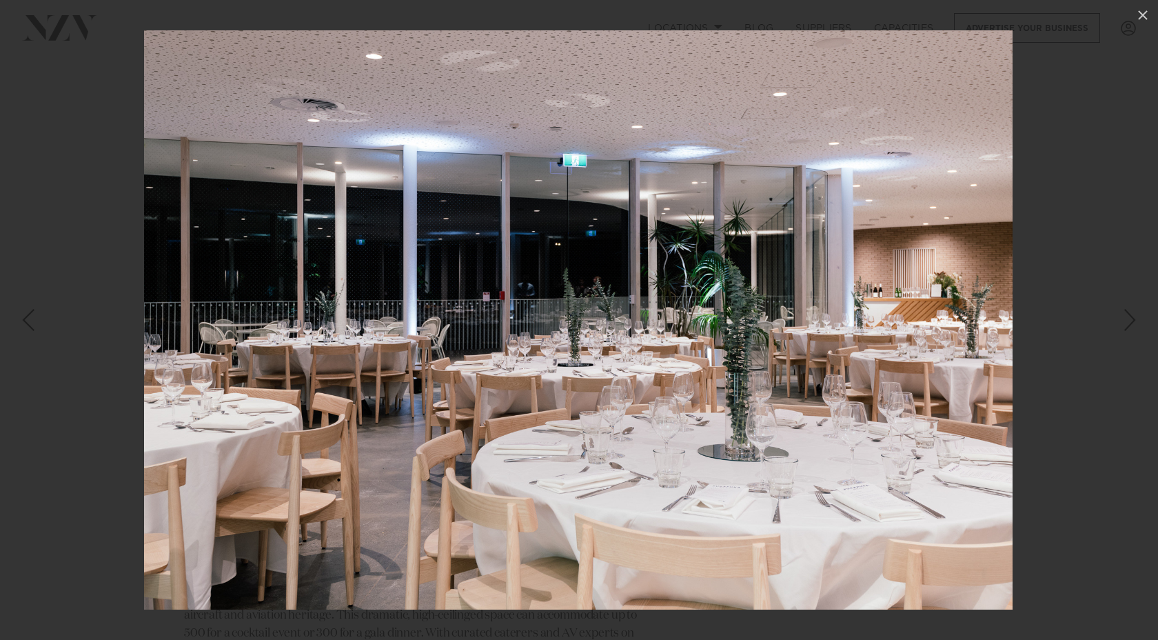
click at [1133, 325] on div "Next slide" at bounding box center [1130, 320] width 19 height 26
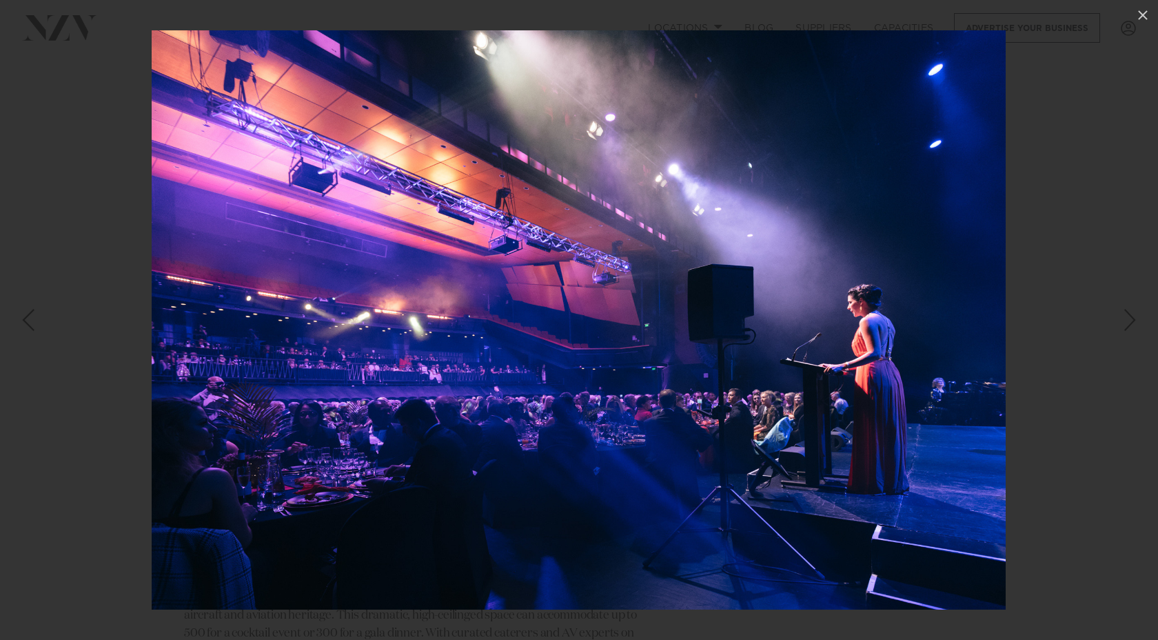
click at [1122, 325] on div "Next slide" at bounding box center [1130, 320] width 19 height 26
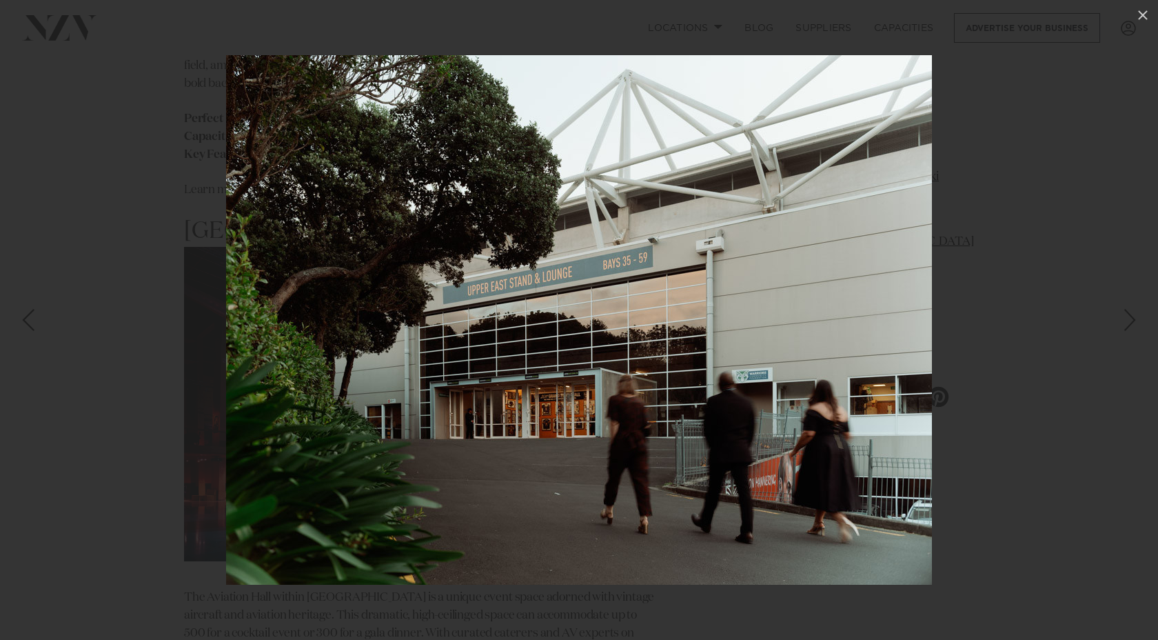
click at [1122, 325] on div "Next slide" at bounding box center [1130, 320] width 19 height 26
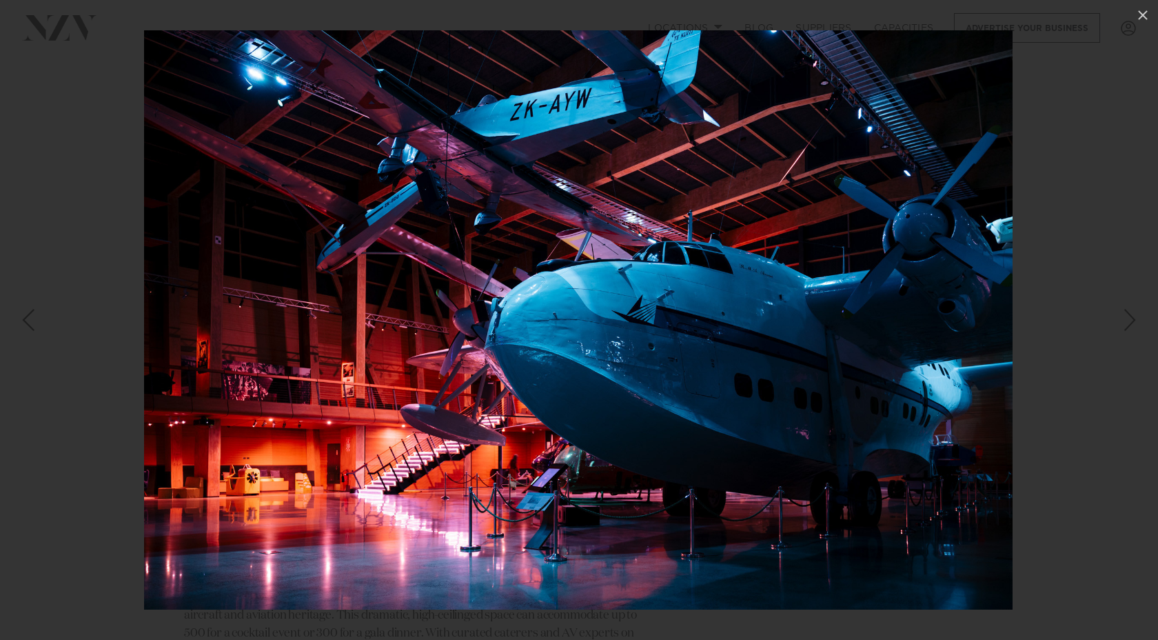
click at [1124, 326] on div "Next slide" at bounding box center [1130, 320] width 19 height 26
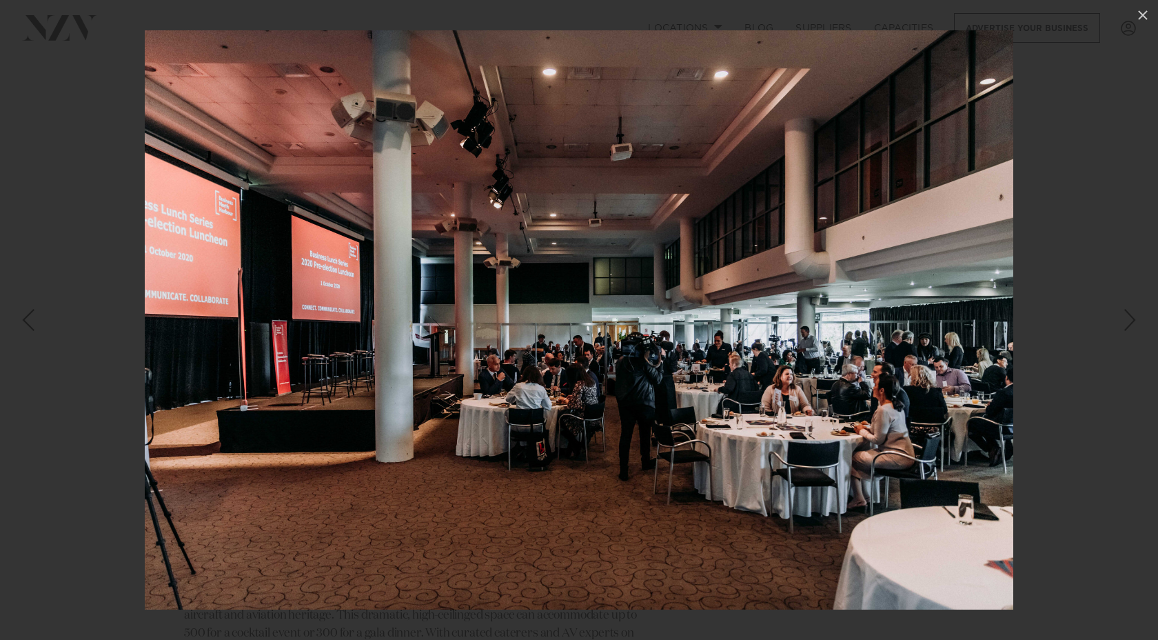
click at [1124, 326] on div "Next slide" at bounding box center [1130, 320] width 19 height 26
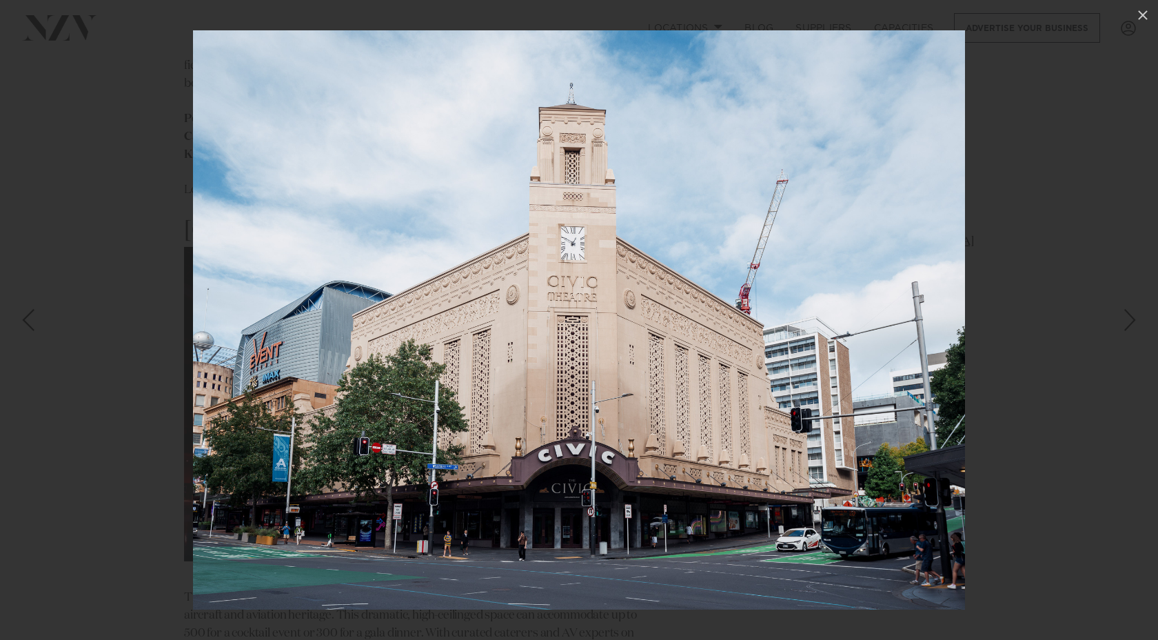
click at [1124, 326] on div "Next slide" at bounding box center [1130, 320] width 19 height 26
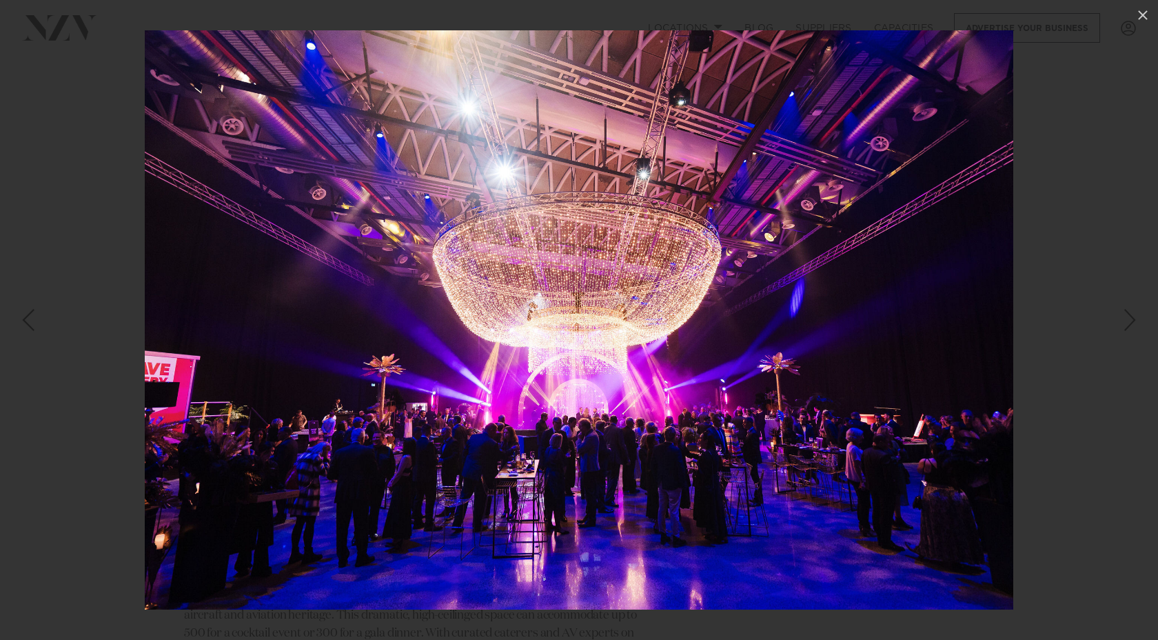
click at [1124, 326] on div "Next slide" at bounding box center [1130, 320] width 19 height 26
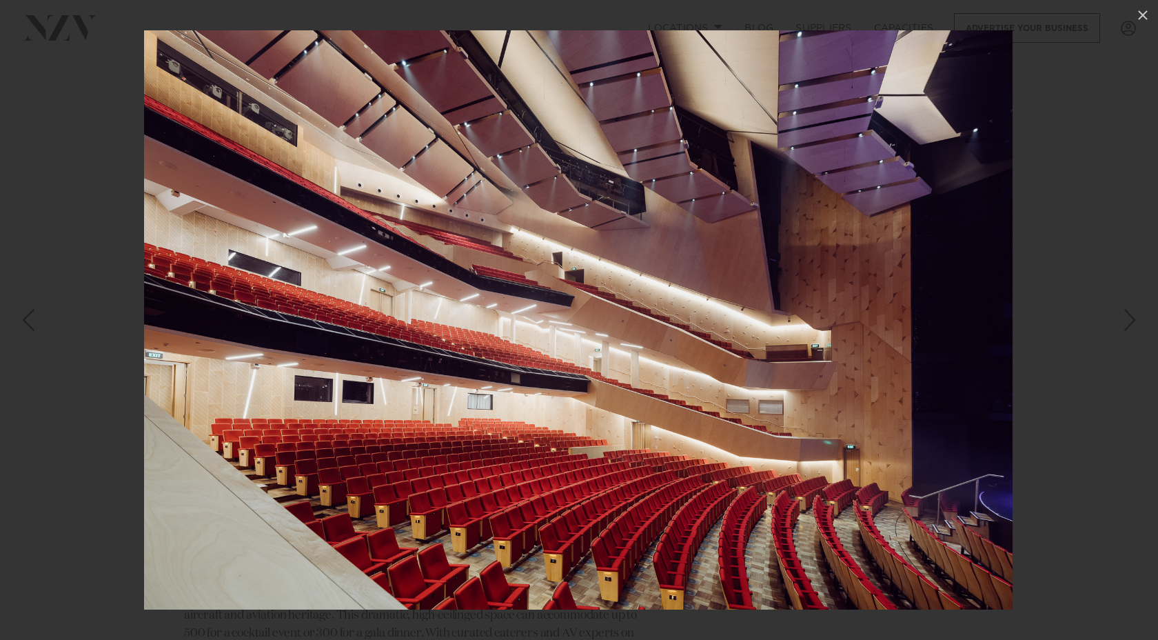
click at [1124, 326] on div "Next slide" at bounding box center [1130, 320] width 19 height 26
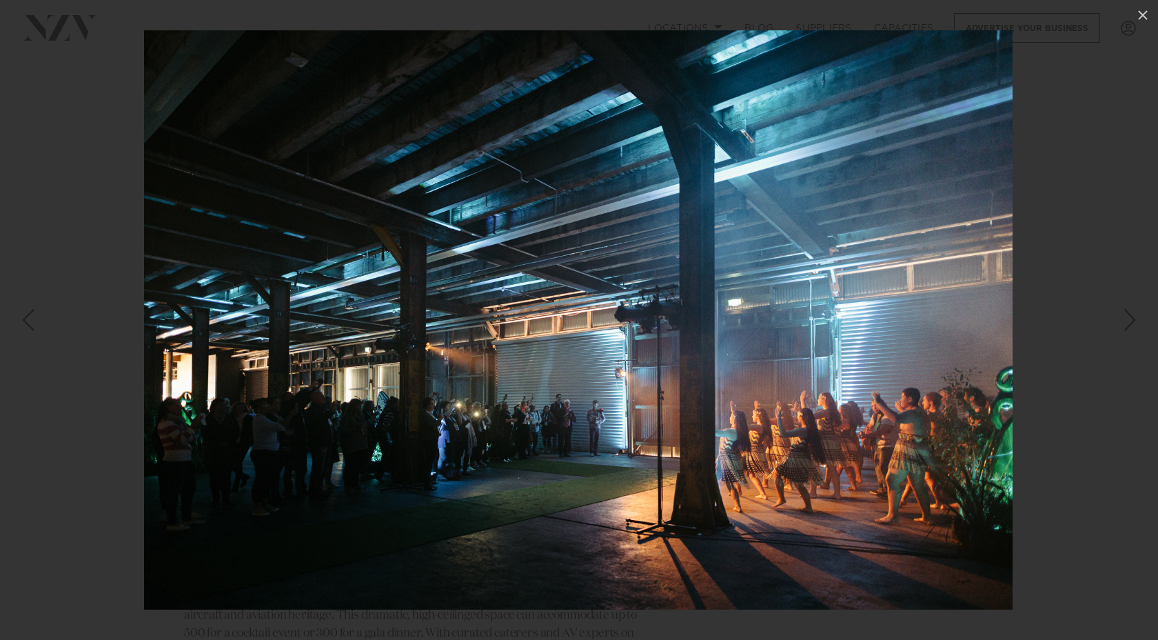
click at [1124, 326] on div "Next slide" at bounding box center [1130, 320] width 19 height 26
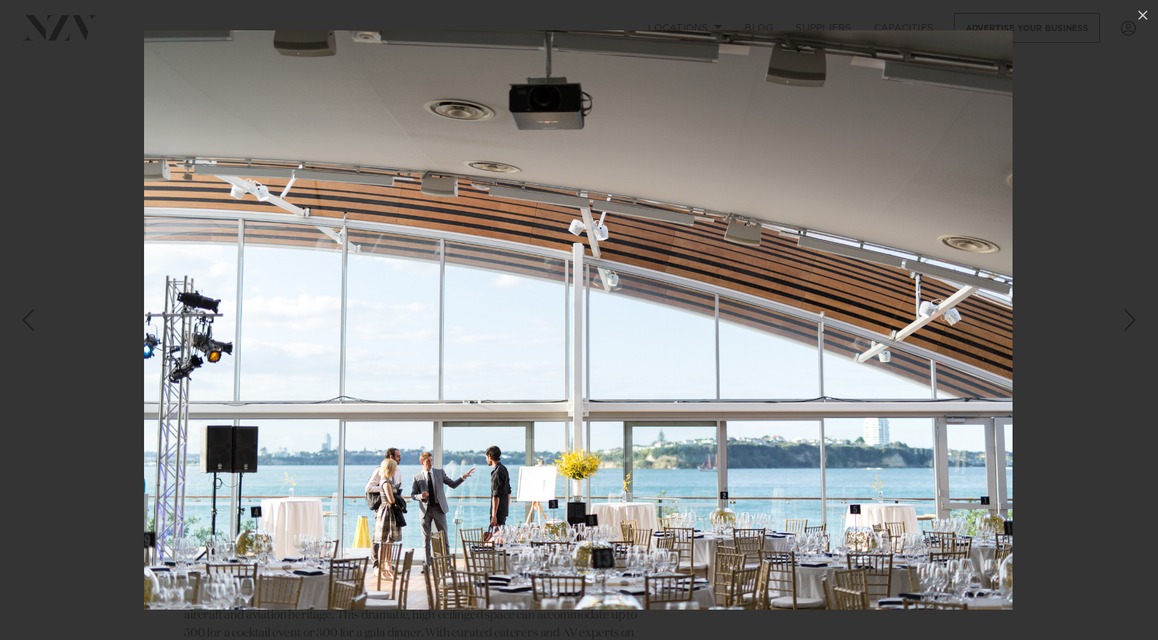
click at [1124, 326] on div "Next slide" at bounding box center [1130, 320] width 19 height 26
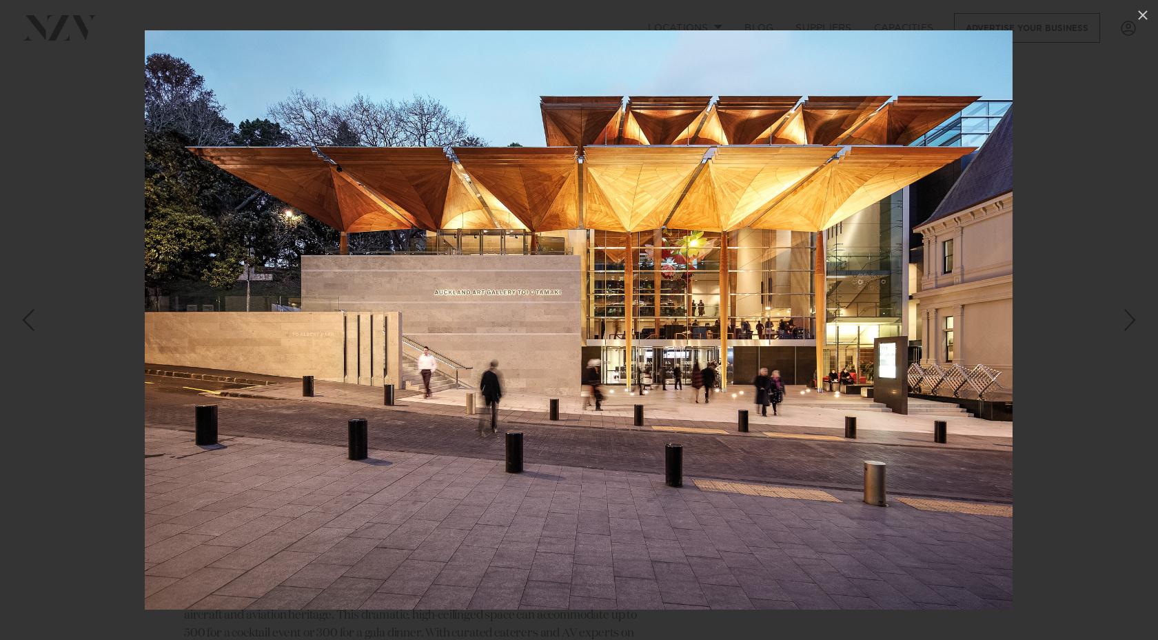
click at [1124, 326] on div "Next slide" at bounding box center [1130, 320] width 19 height 26
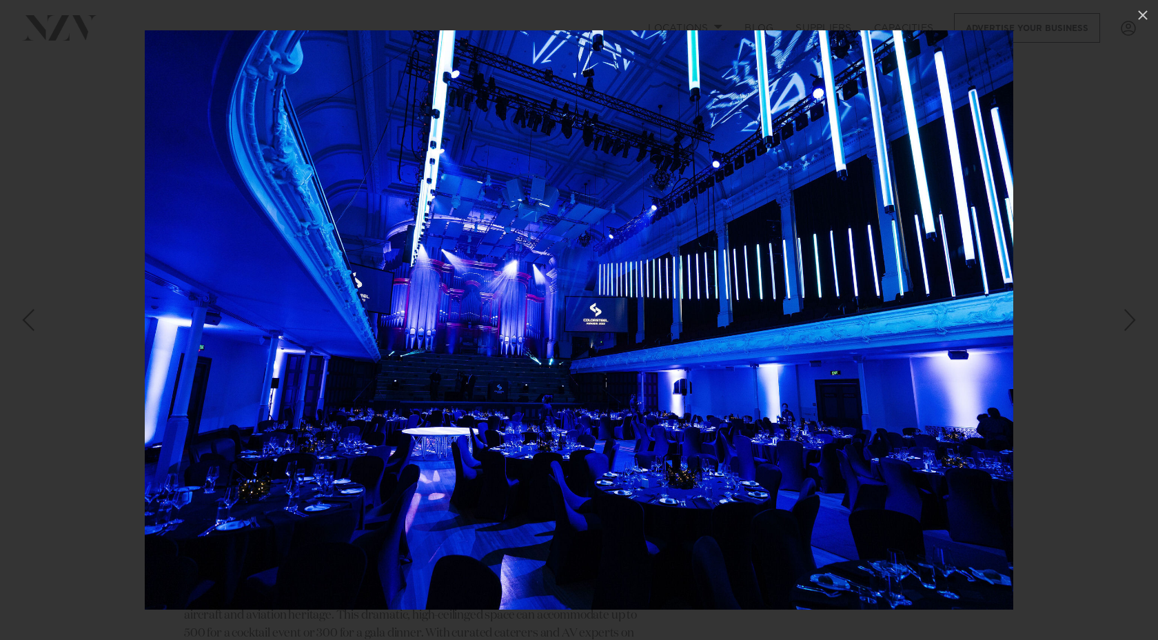
click at [1124, 326] on div "Next slide" at bounding box center [1130, 320] width 19 height 26
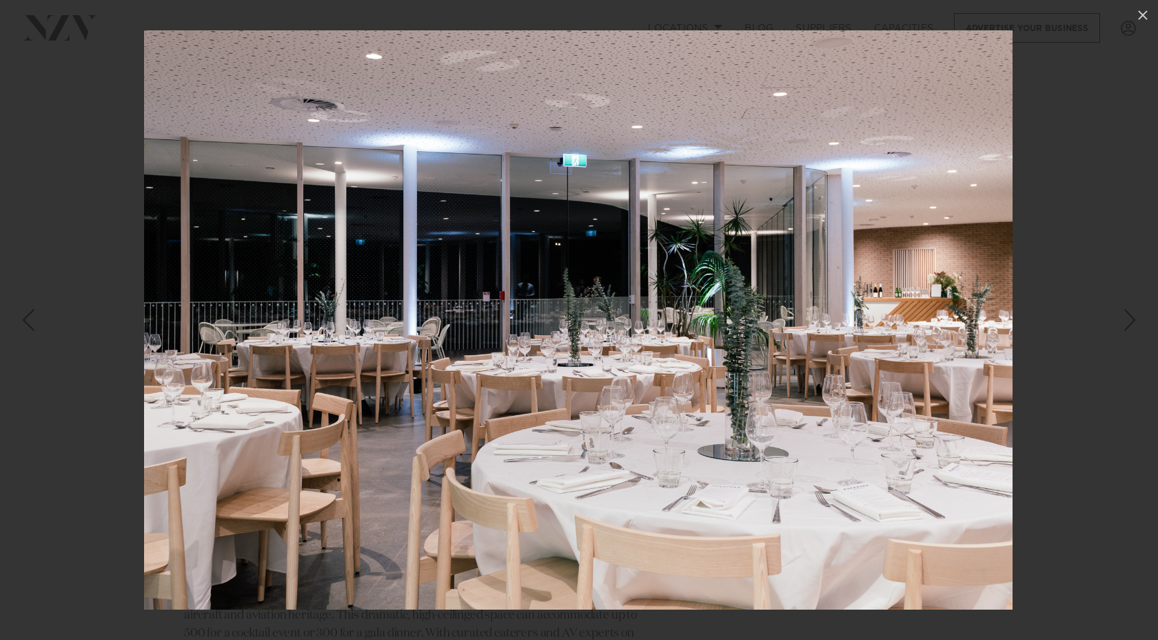
click at [1124, 326] on div "Next slide" at bounding box center [1130, 320] width 19 height 26
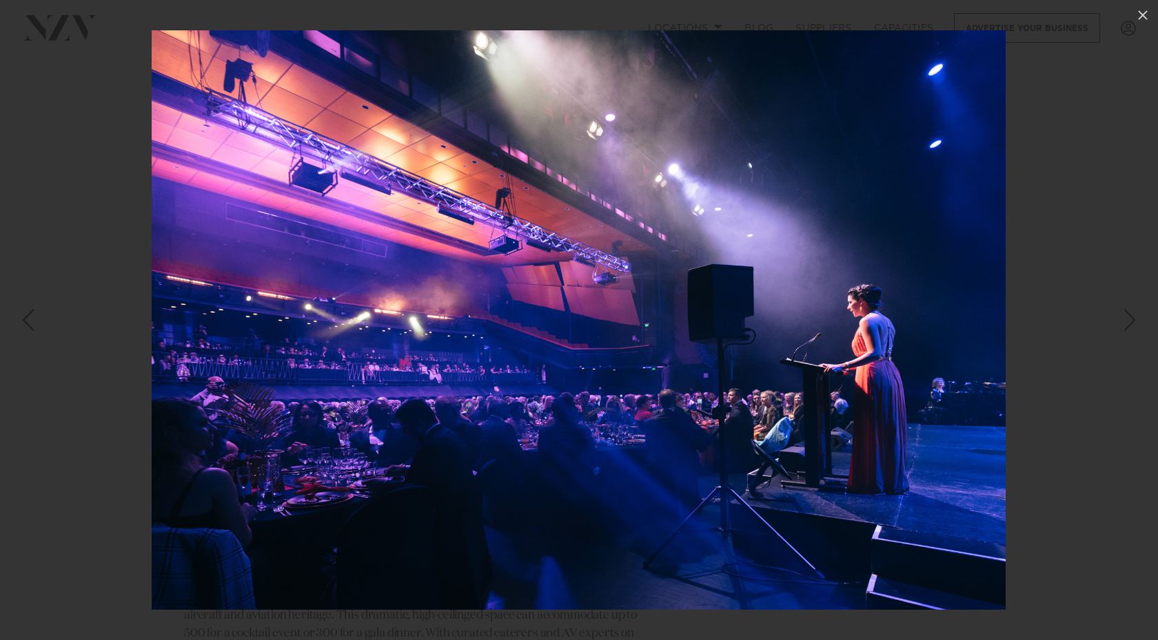
click at [1124, 326] on div "Next slide" at bounding box center [1130, 320] width 19 height 26
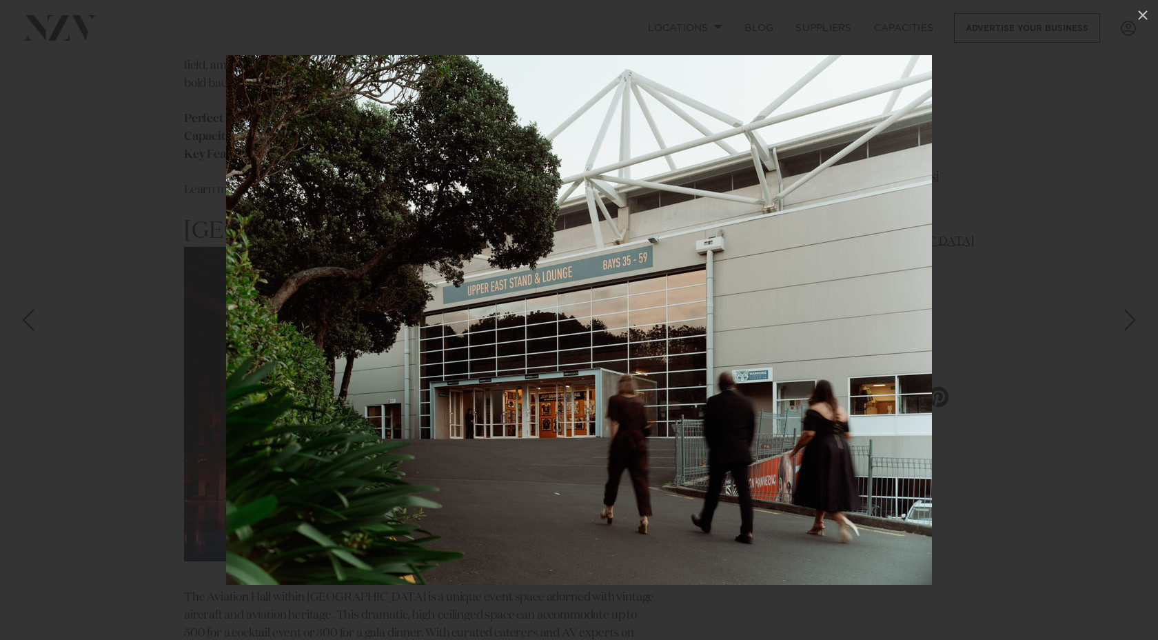
click at [1124, 326] on div "Next slide" at bounding box center [1130, 320] width 19 height 26
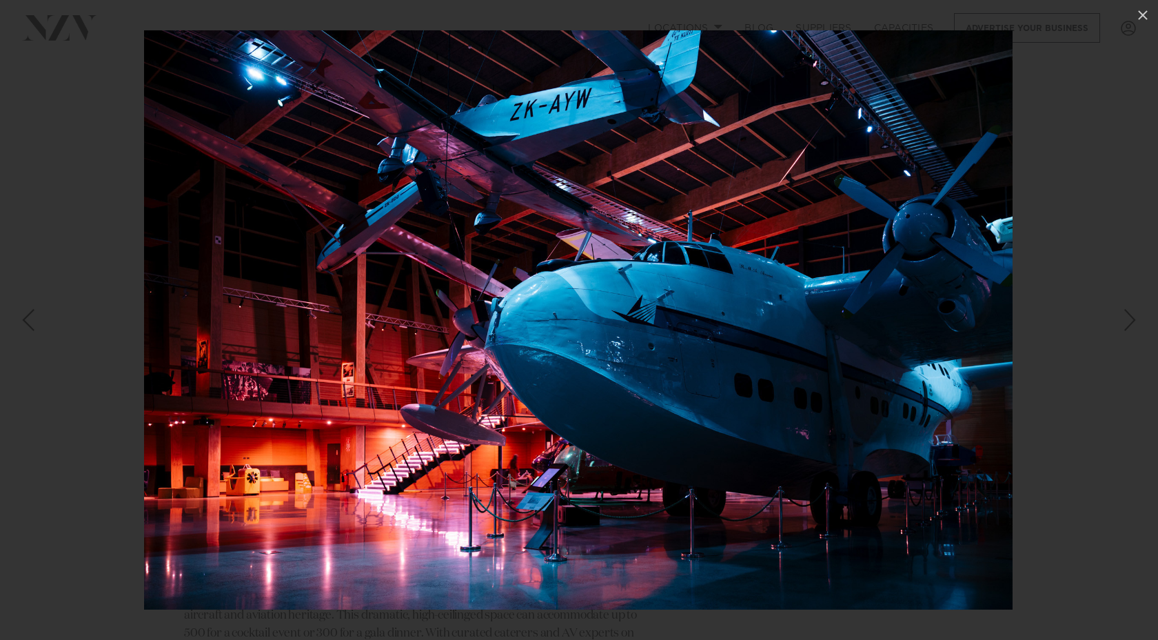
click at [1124, 326] on div "Next slide" at bounding box center [1130, 320] width 19 height 26
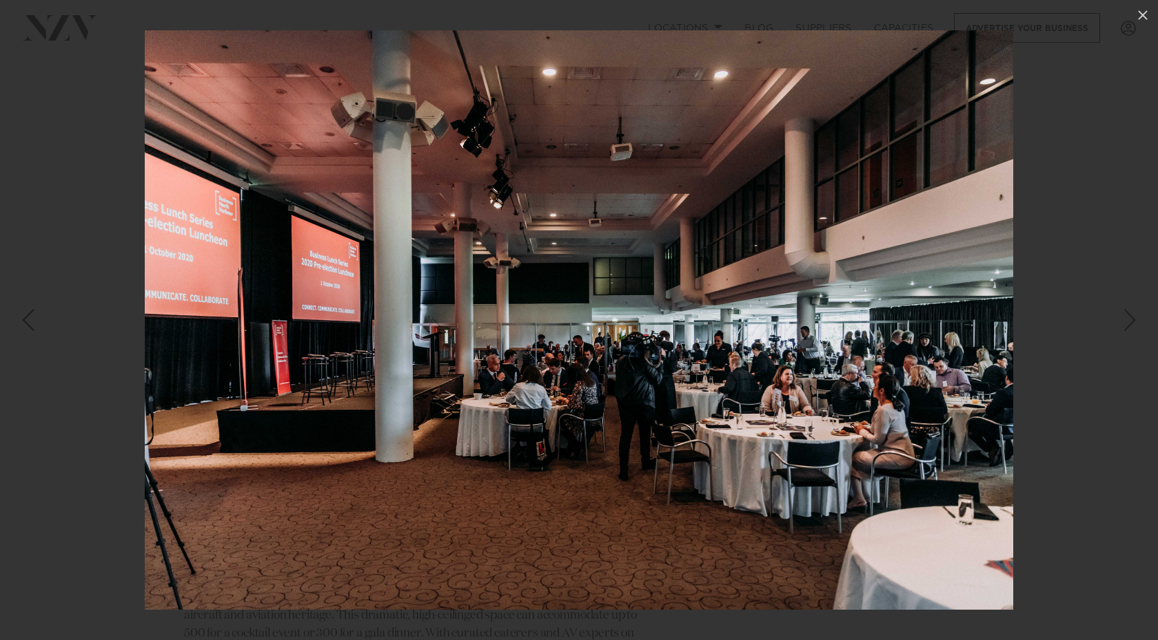
click at [1124, 326] on div "Next slide" at bounding box center [1130, 320] width 19 height 26
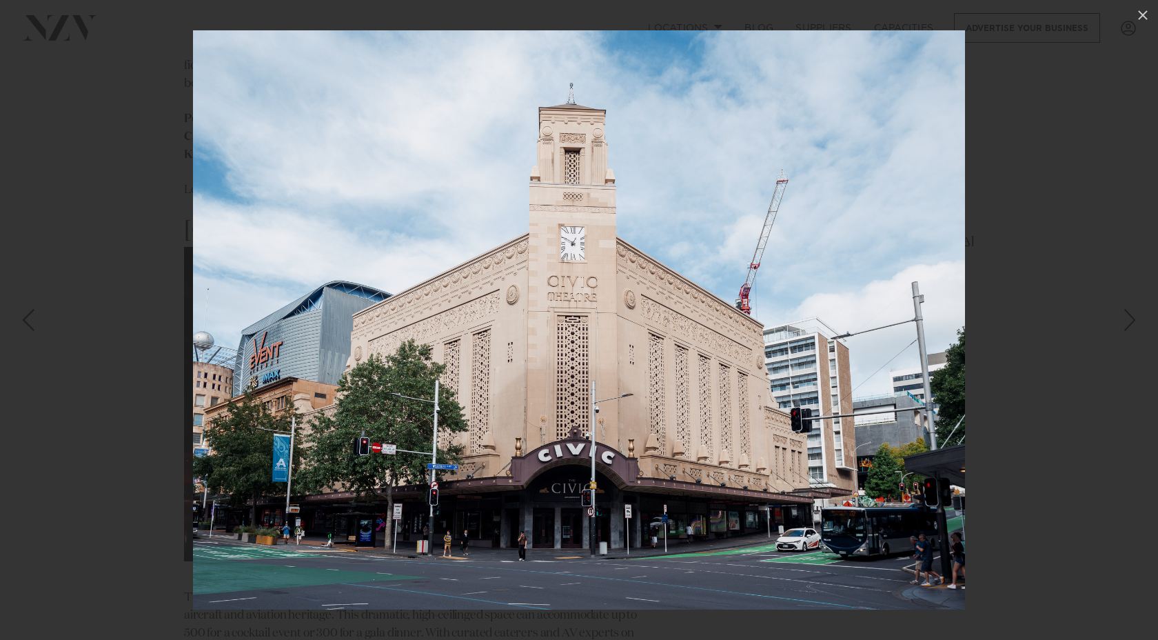
click at [1124, 326] on div "Next slide" at bounding box center [1130, 320] width 19 height 26
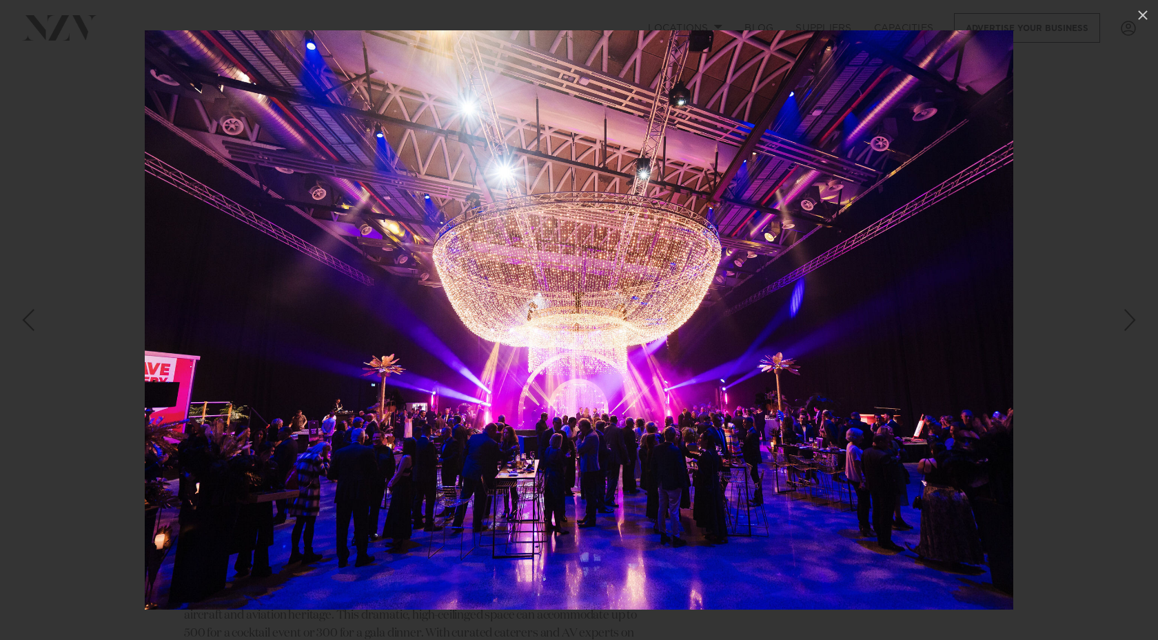
click at [1124, 326] on div "Next slide" at bounding box center [1130, 320] width 19 height 26
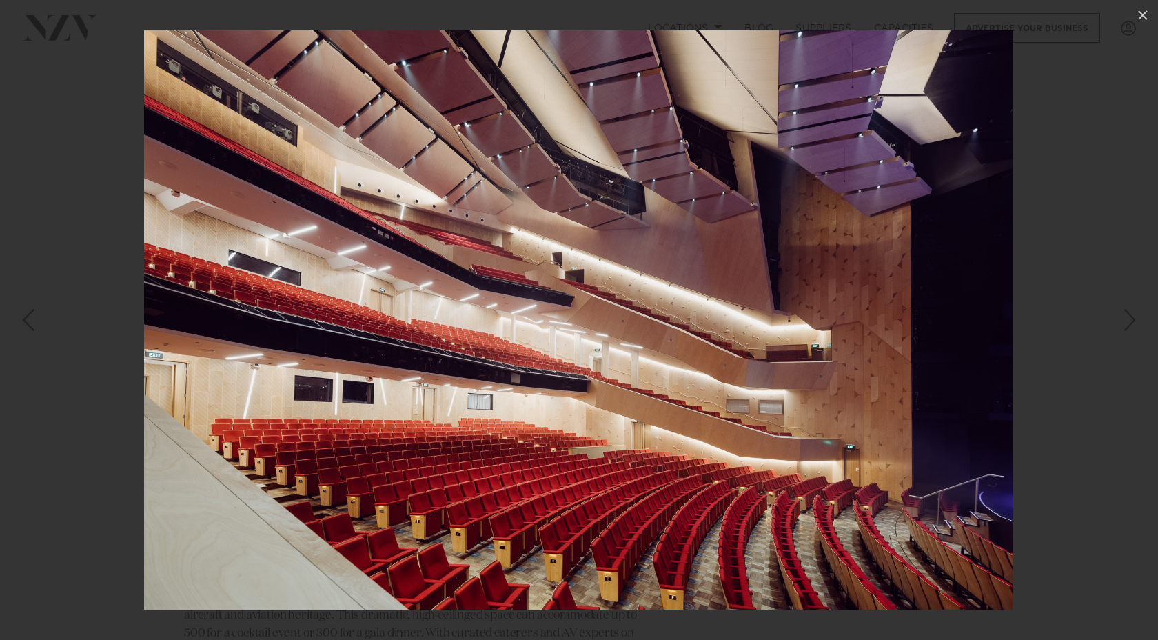
click at [1124, 326] on div "Next slide" at bounding box center [1130, 320] width 19 height 26
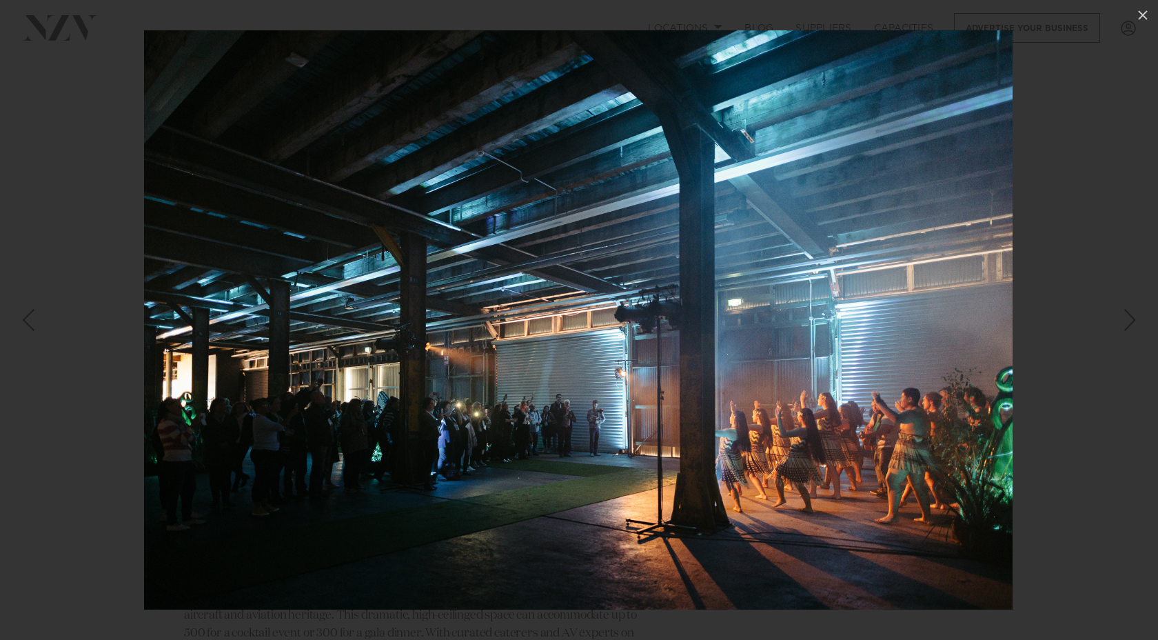
click at [1124, 326] on div "Next slide" at bounding box center [1130, 320] width 19 height 26
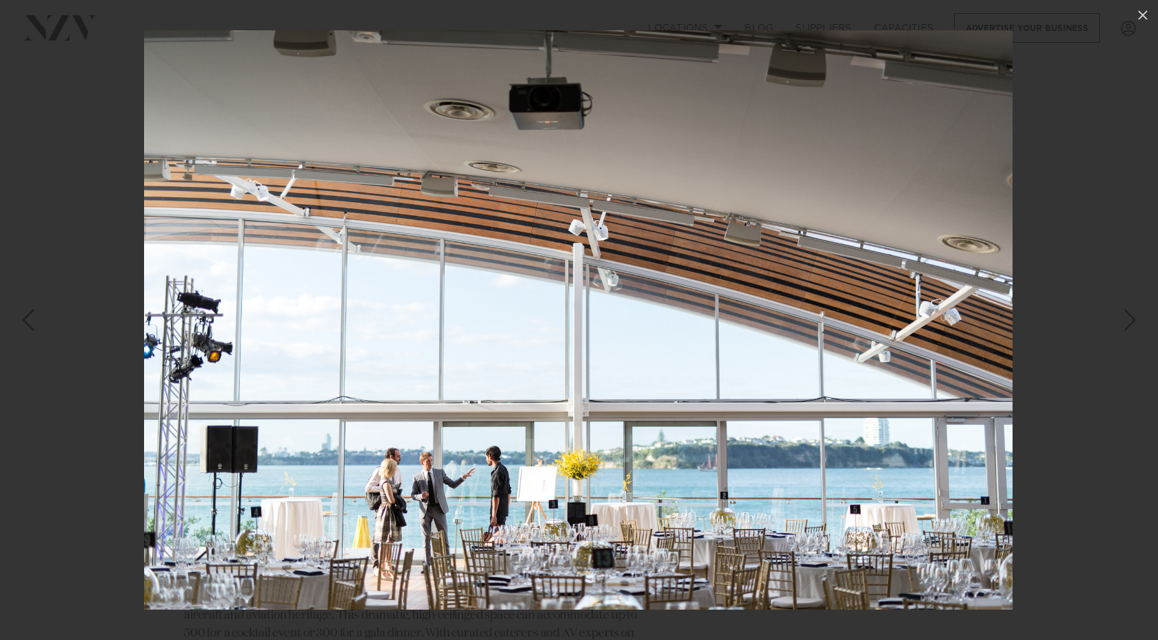
click at [1124, 326] on div "Next slide" at bounding box center [1130, 320] width 19 height 26
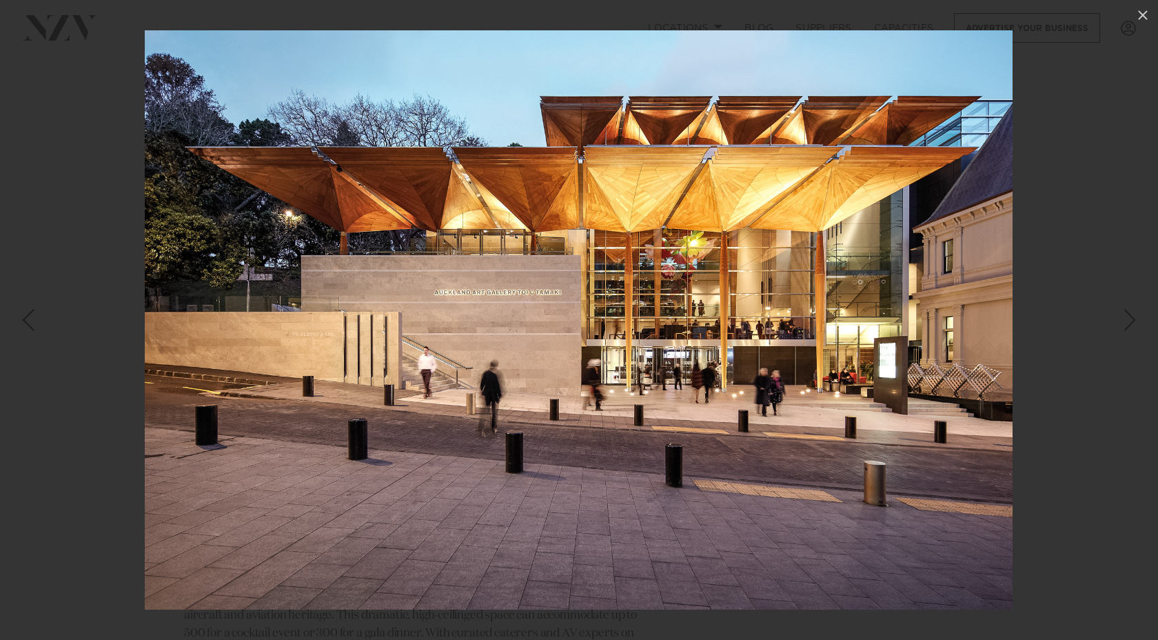
click at [1124, 326] on div "Next slide" at bounding box center [1130, 320] width 19 height 26
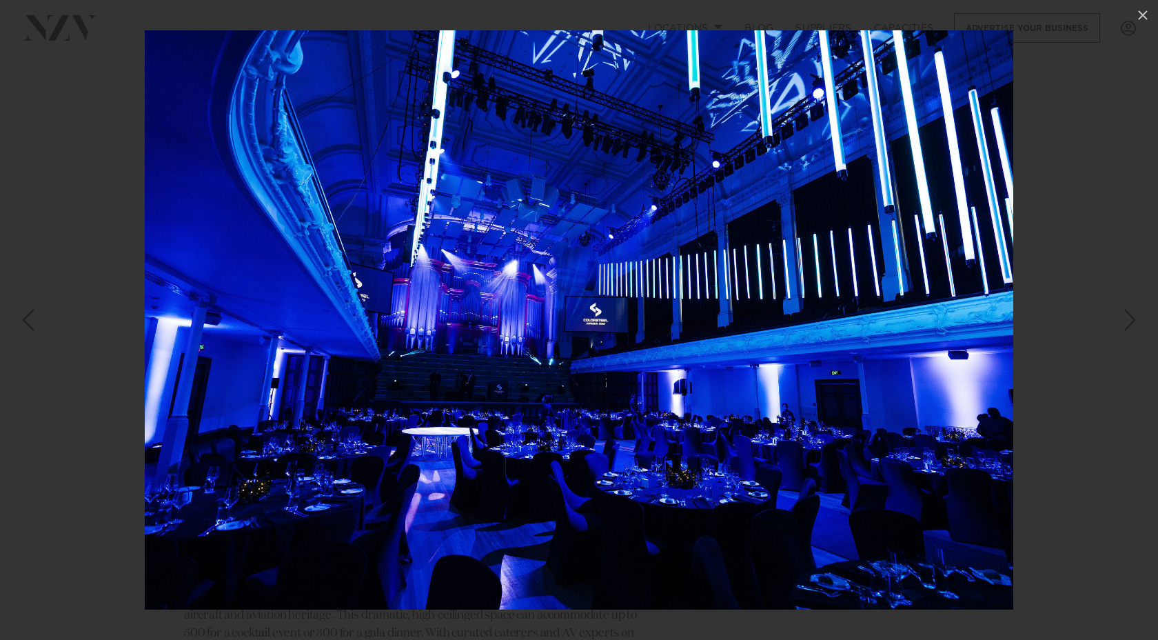
click at [1124, 326] on div "Next slide" at bounding box center [1130, 320] width 19 height 26
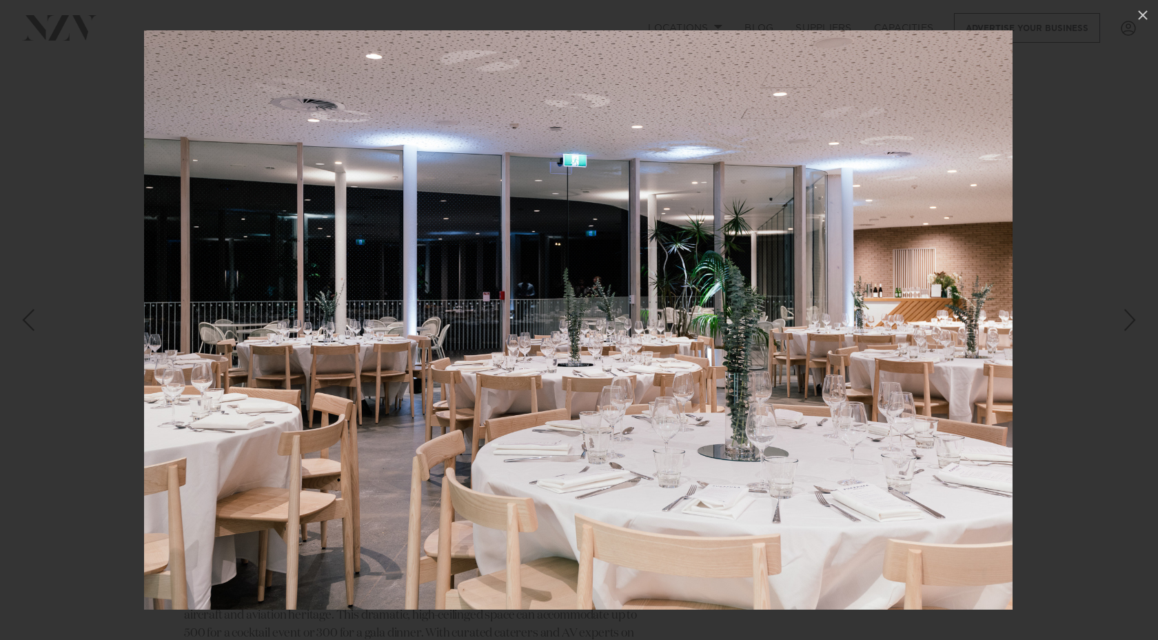
click at [1124, 326] on div "Next slide" at bounding box center [1130, 320] width 19 height 26
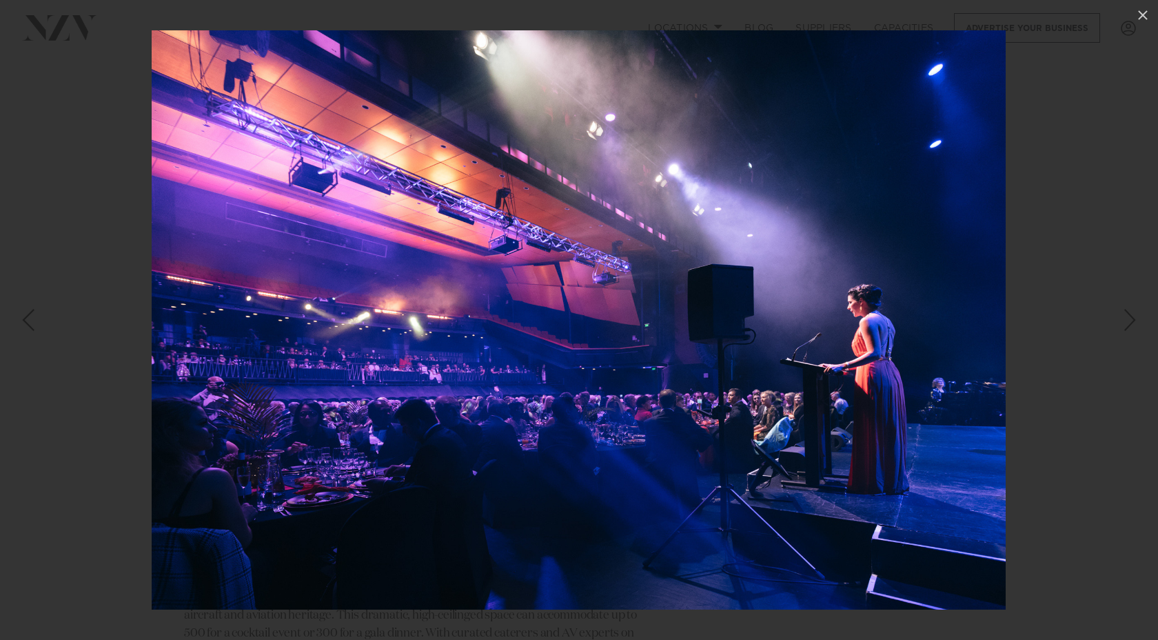
click at [1124, 326] on div "Next slide" at bounding box center [1130, 320] width 19 height 26
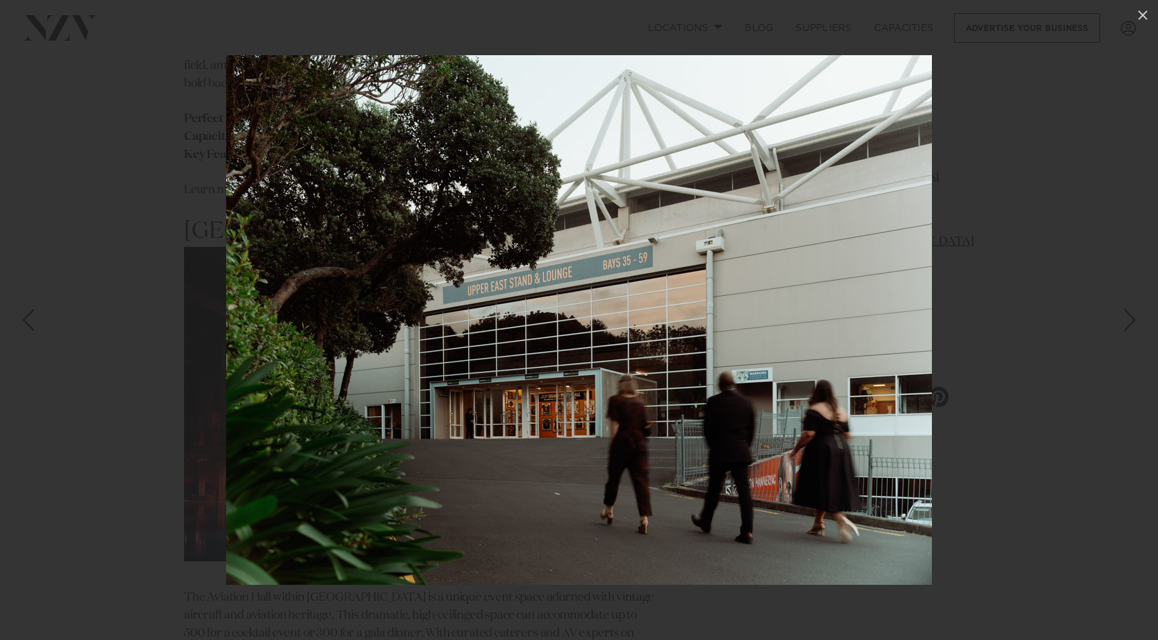
click at [1124, 326] on div "Next slide" at bounding box center [1130, 320] width 19 height 26
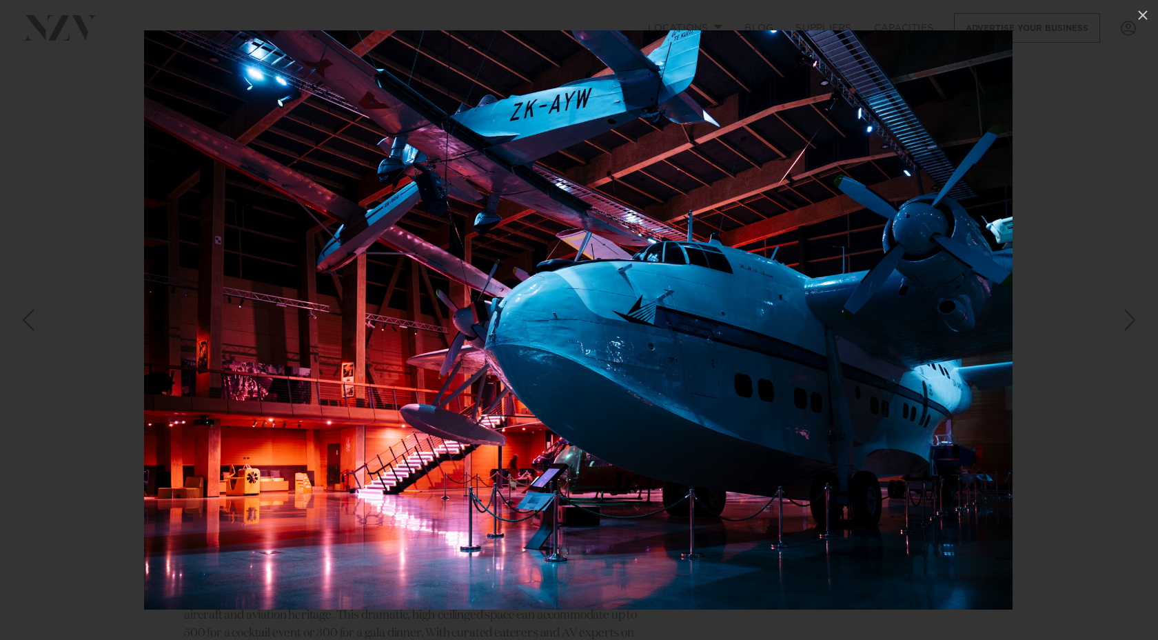
click at [1124, 326] on div "Next slide" at bounding box center [1130, 320] width 19 height 26
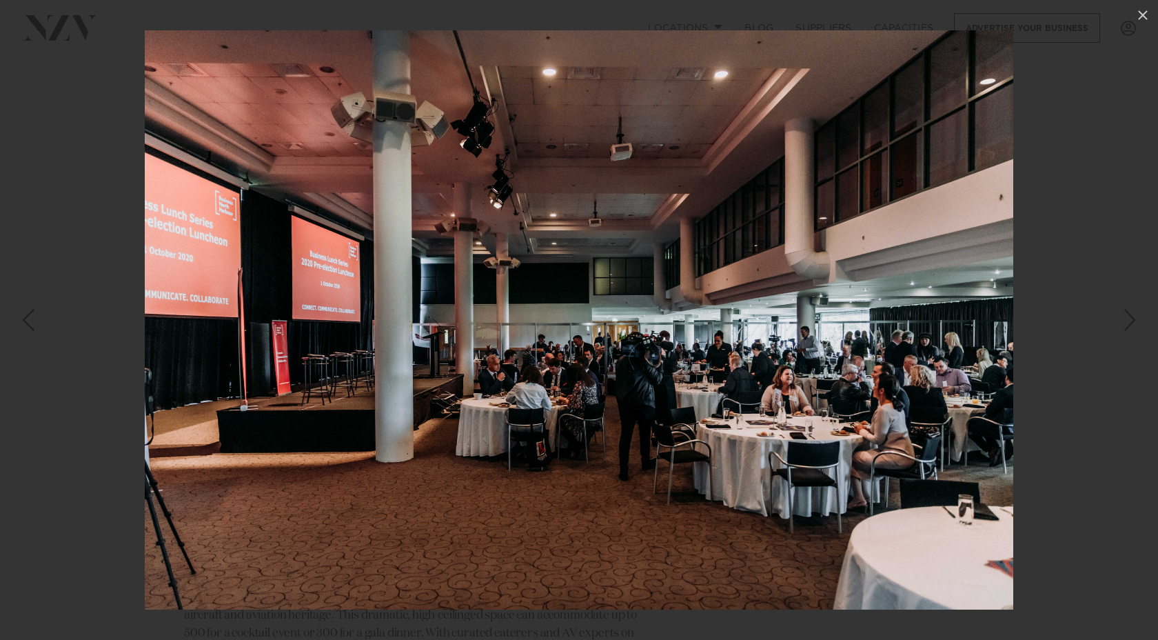
click at [1124, 326] on div "Next slide" at bounding box center [1130, 320] width 19 height 26
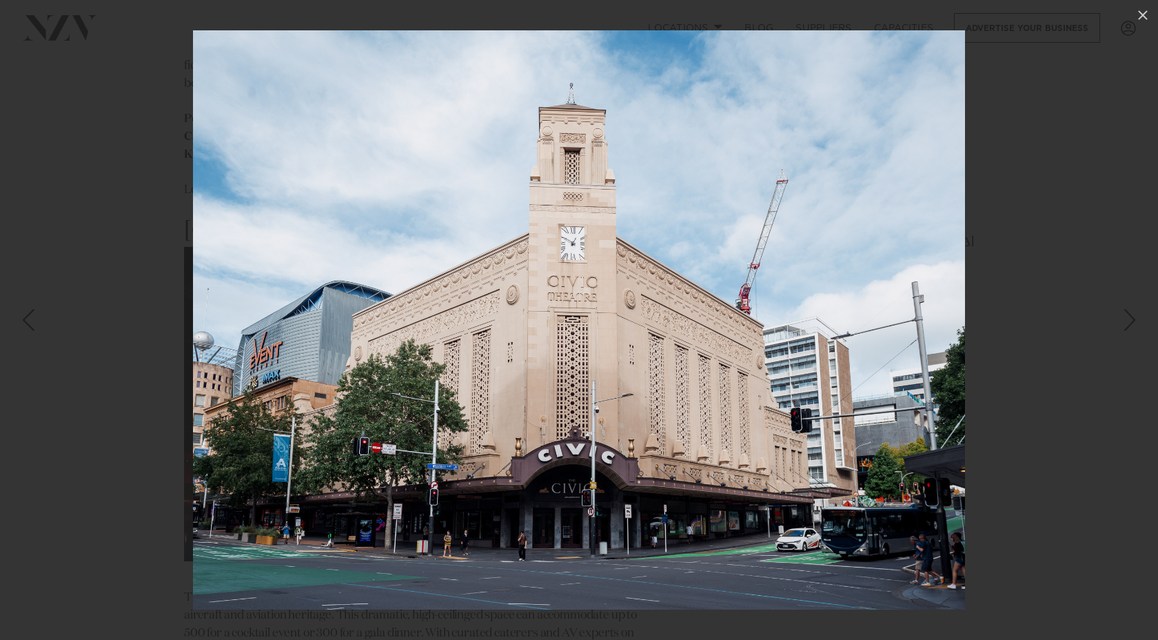
click at [1130, 312] on div "Next slide" at bounding box center [1130, 320] width 19 height 26
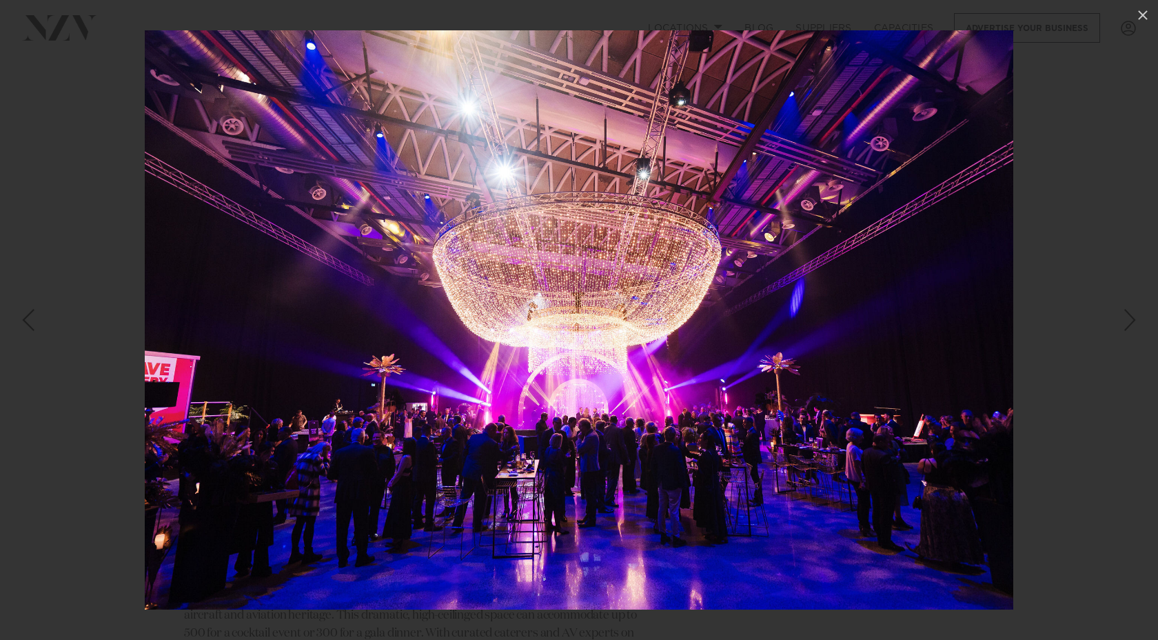
click at [1130, 312] on div "Next slide" at bounding box center [1130, 320] width 19 height 26
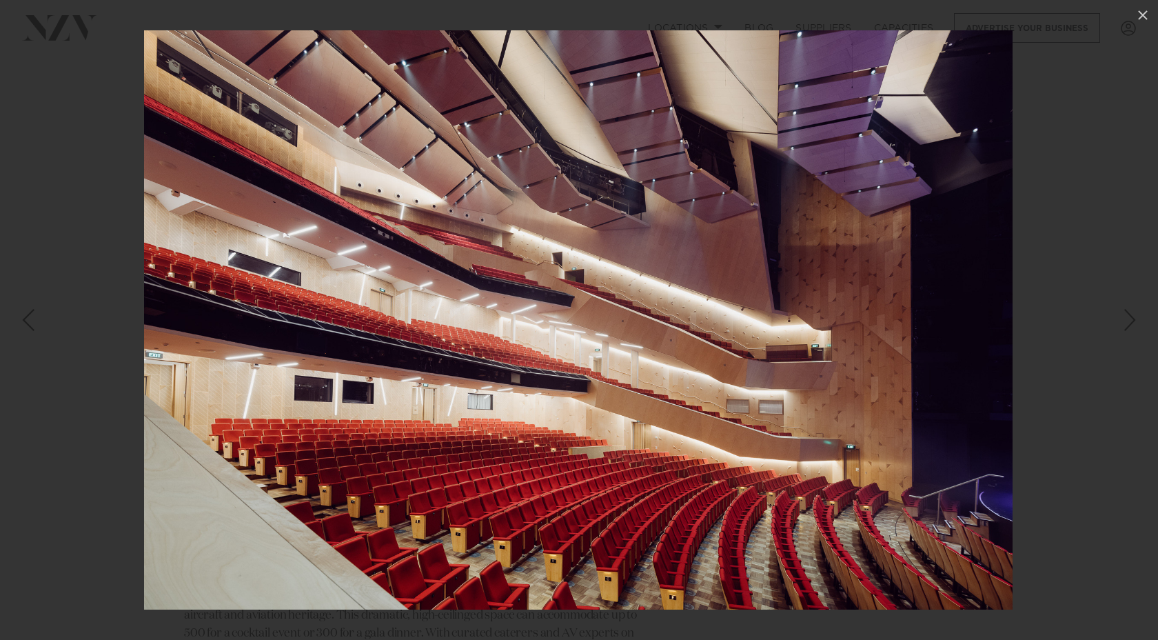
click at [1130, 312] on div "Next slide" at bounding box center [1130, 320] width 19 height 26
